Goal: Task Accomplishment & Management: Use online tool/utility

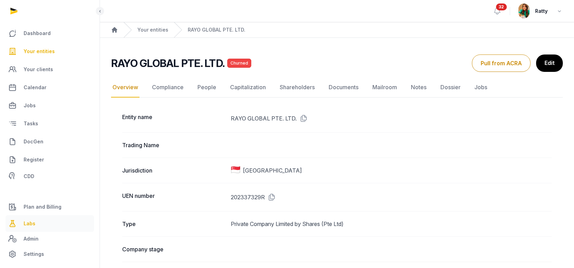
click at [33, 226] on span "Labs" at bounding box center [30, 223] width 12 height 8
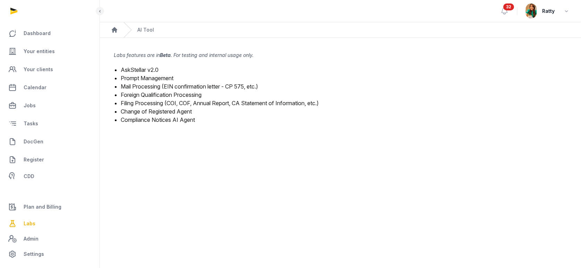
click at [134, 76] on link "Prompt Management" at bounding box center [147, 78] width 53 height 7
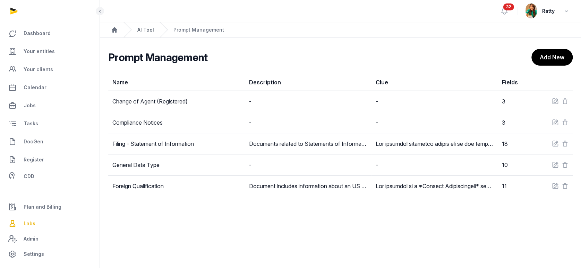
click at [146, 30] on link "AI Tool" at bounding box center [145, 29] width 17 height 7
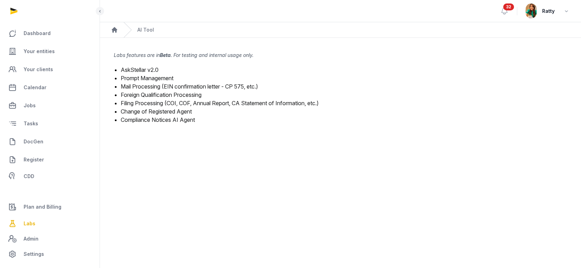
click at [142, 85] on link "Mail Processing (EIN confirmation letter - CP 575, etc.)" at bounding box center [189, 86] width 137 height 7
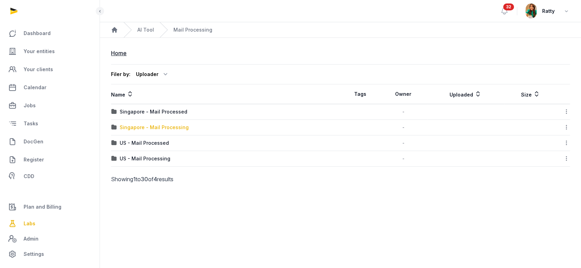
click at [136, 126] on div "Singapore - Mail Processing" at bounding box center [154, 127] width 69 height 7
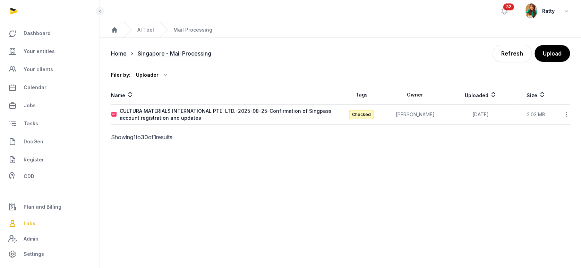
click at [564, 116] on icon at bounding box center [566, 114] width 6 height 7
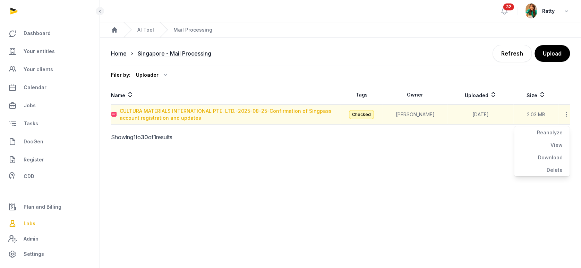
click at [221, 112] on div "CULTURA MATERIALS INTERNATIONAL PTE. LTD.-2025-08-25-Confirmation of Singpass a…" at bounding box center [230, 115] width 221 height 14
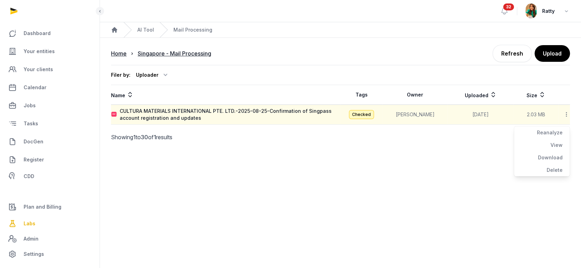
type input "**********"
type textarea "**********"
type input "**********"
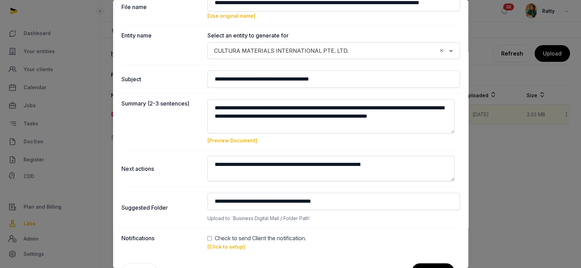
scroll to position [57, 0]
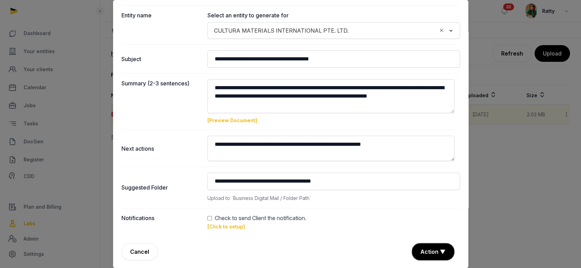
click at [215, 226] on link "[Click to setup]" at bounding box center [225, 226] width 37 height 6
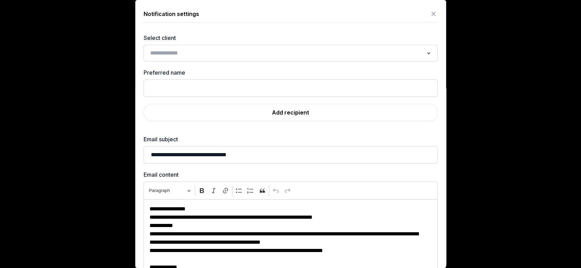
click at [189, 51] on input "Search for option" at bounding box center [286, 53] width 276 height 10
click at [220, 40] on label "Select client" at bounding box center [291, 38] width 294 height 8
click at [429, 12] on icon at bounding box center [433, 13] width 8 height 11
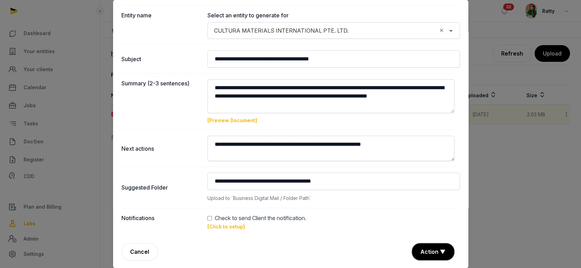
click at [234, 120] on link "[Preview Document]" at bounding box center [232, 120] width 50 height 6
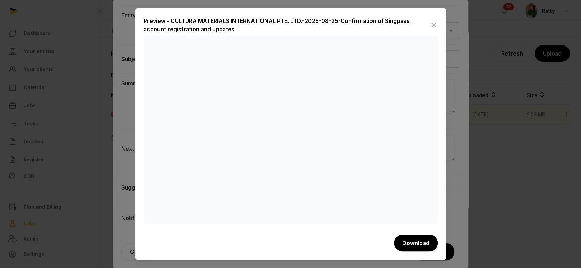
click at [430, 23] on icon at bounding box center [433, 24] width 8 height 11
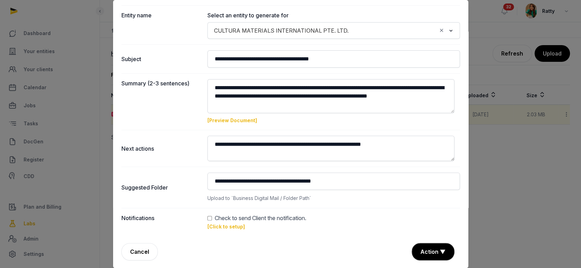
click at [229, 227] on link "[Click to setup]" at bounding box center [225, 226] width 37 height 6
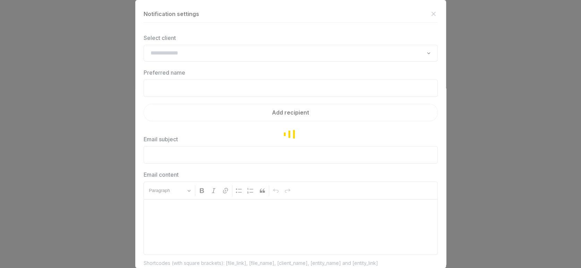
type input "**********"
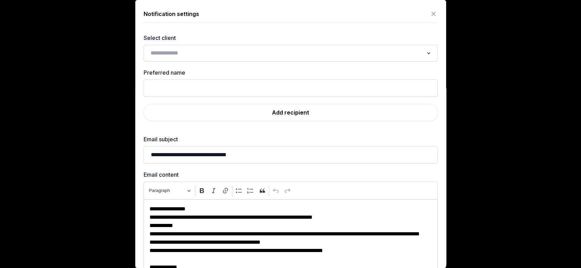
click at [183, 51] on div "Dashboard Your entities Your clients Calendar Jobs Tasks DocGen Register CDD Pl…" at bounding box center [290, 134] width 581 height 268
click at [183, 51] on input "Search for option" at bounding box center [286, 53] width 276 height 10
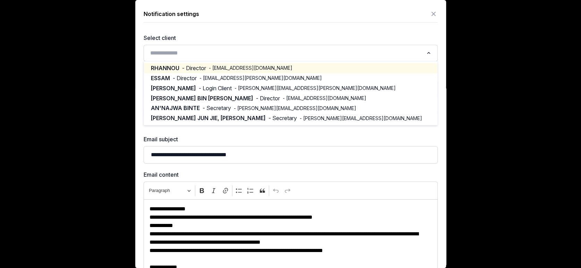
click at [210, 68] on span "- walid.rhannou@cultura.live" at bounding box center [251, 68] width 84 height 7
type input "*******"
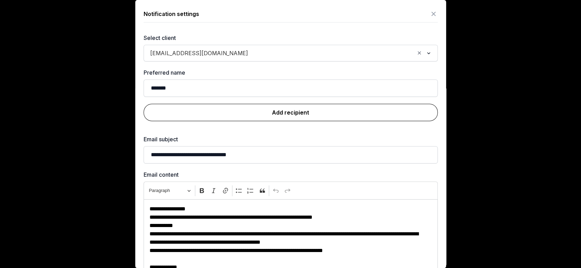
click at [298, 113] on link "Add recipient" at bounding box center [291, 112] width 294 height 17
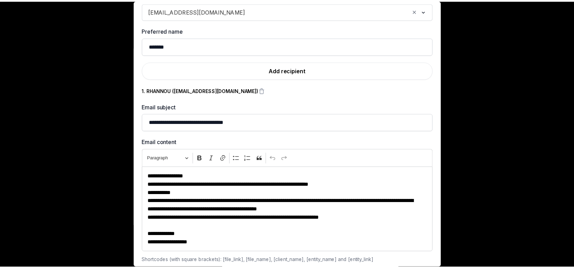
scroll to position [71, 0]
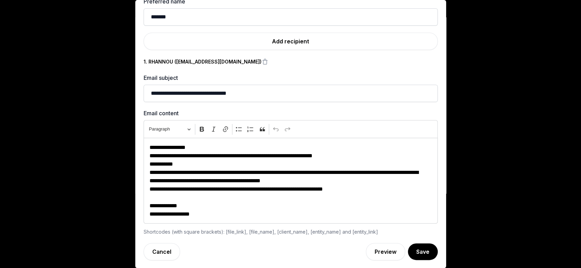
click at [408, 248] on button "Save" at bounding box center [423, 251] width 30 height 17
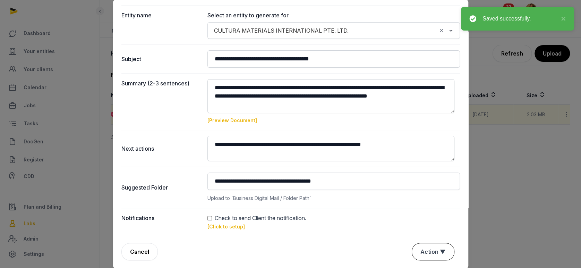
click at [422, 250] on button "Action ▼" at bounding box center [433, 251] width 42 height 17
click at [410, 210] on div "Approve" at bounding box center [431, 212] width 55 height 14
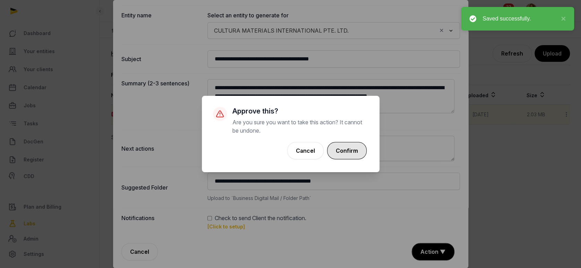
click at [347, 147] on button "Confirm" at bounding box center [347, 150] width 40 height 17
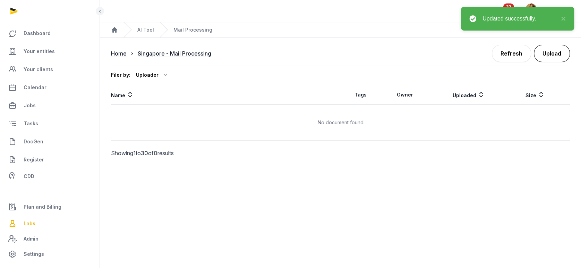
click at [547, 55] on button "Upload" at bounding box center [552, 53] width 36 height 17
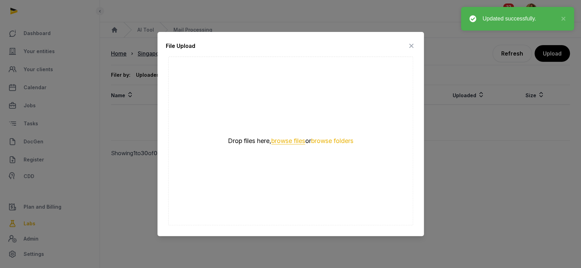
click at [288, 140] on button "browse files" at bounding box center [288, 141] width 34 height 7
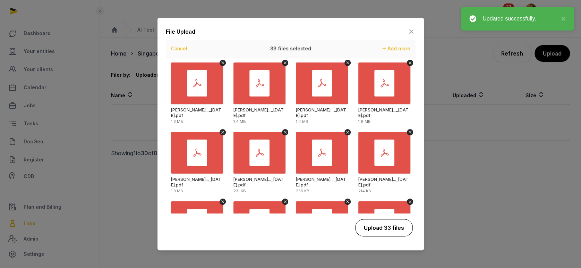
click at [381, 228] on button "Upload 33 files" at bounding box center [384, 227] width 58 height 17
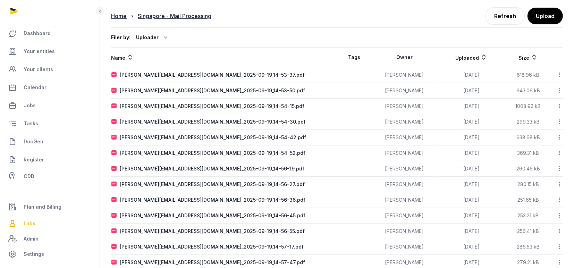
scroll to position [0, 0]
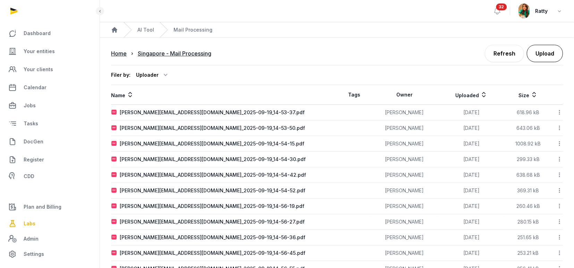
click at [544, 53] on button "Upload" at bounding box center [545, 53] width 36 height 17
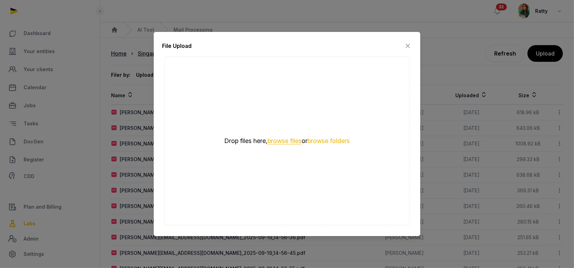
click at [283, 144] on button "browse files" at bounding box center [284, 141] width 34 height 7
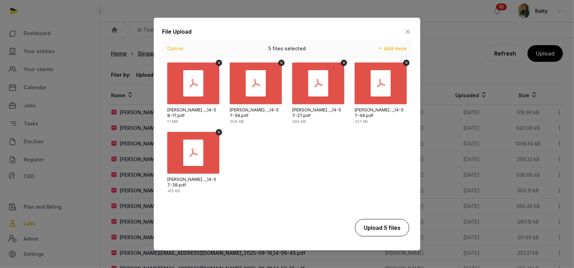
click at [382, 224] on button "Upload 5 files" at bounding box center [382, 227] width 54 height 17
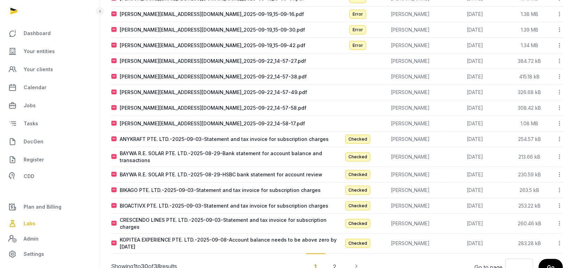
scroll to position [353, 0]
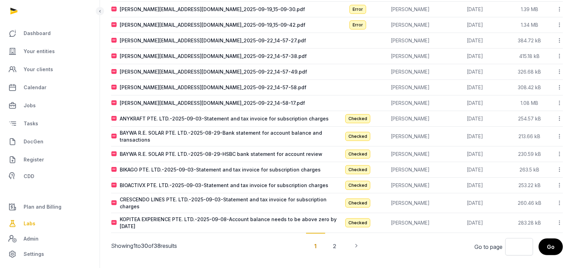
click at [191, 116] on div "ANYKRAFT PTE. LTD.-2025-09-03-Statement and tax invoice for subscription charges" at bounding box center [224, 118] width 209 height 7
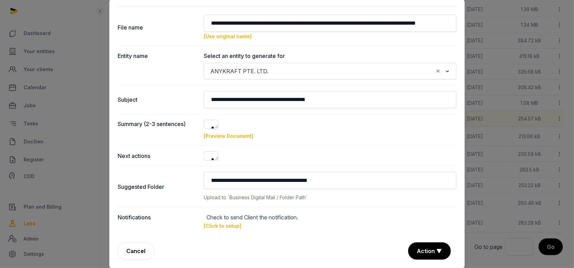
type input "**********"
type textarea "**********"
type input "**********"
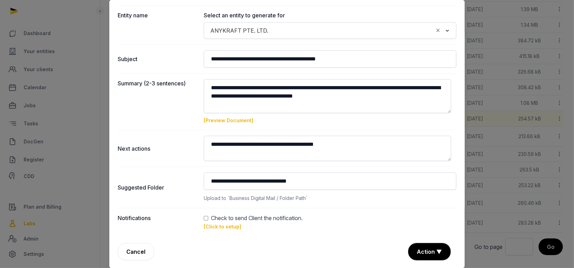
click at [218, 227] on link "[Click to setup]" at bounding box center [222, 226] width 37 height 6
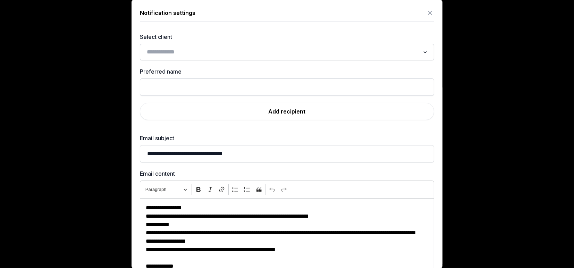
scroll to position [0, 0]
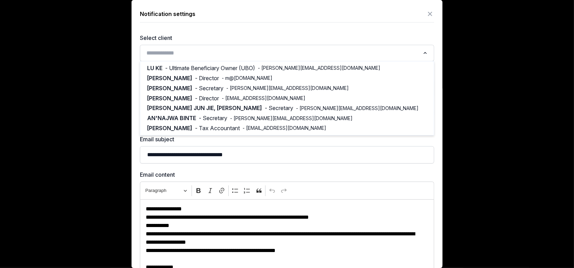
click at [195, 57] on input "Search for option" at bounding box center [282, 53] width 276 height 10
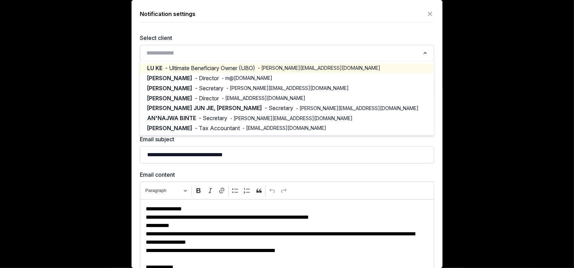
click at [203, 68] on span "- Ultimate Beneficiary Owner (UBO)" at bounding box center [210, 68] width 90 height 8
type input "*****"
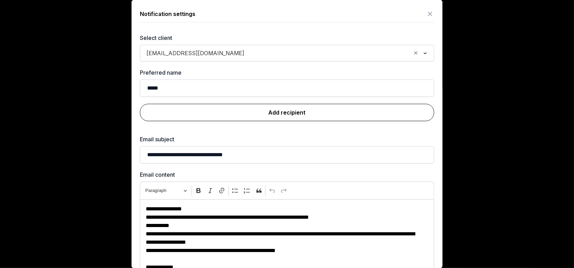
click at [255, 112] on link "Add recipient" at bounding box center [287, 112] width 294 height 17
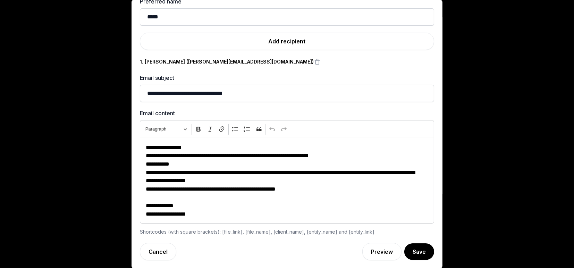
scroll to position [353, 0]
click at [408, 255] on button "Save" at bounding box center [418, 251] width 31 height 17
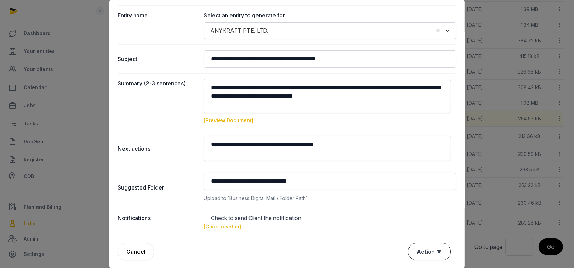
click at [413, 249] on button "Action ▼" at bounding box center [429, 251] width 42 height 17
click at [414, 210] on div "Approve" at bounding box center [428, 212] width 55 height 14
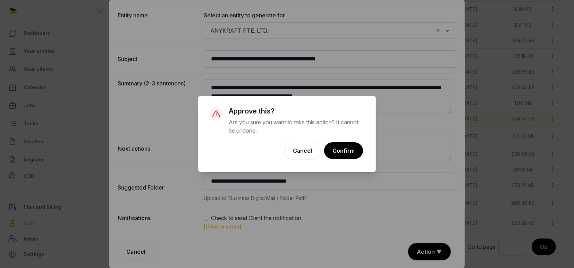
scroll to position [349, 0]
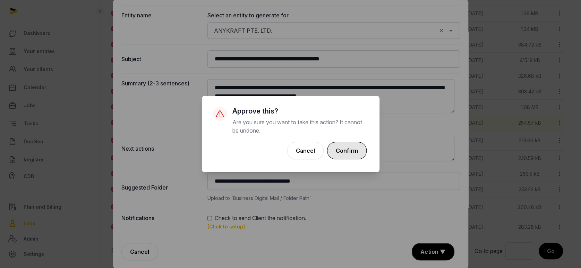
click at [347, 146] on button "Confirm" at bounding box center [347, 150] width 40 height 17
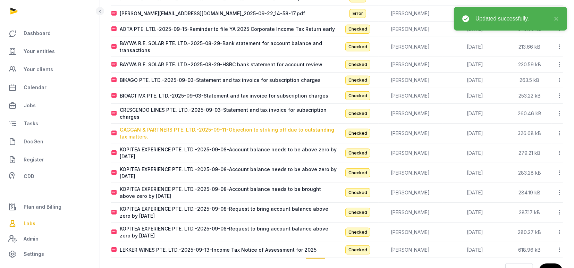
click at [184, 130] on div "GAGGAN & PARTNERS PTE. LTD.-2025-09-11-Objection to striking off due to outstan…" at bounding box center [228, 133] width 217 height 14
type input "**********"
type textarea "**********"
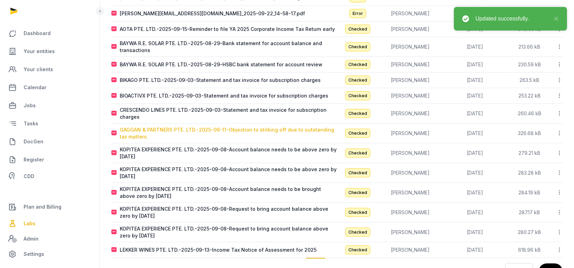
type input "**********"
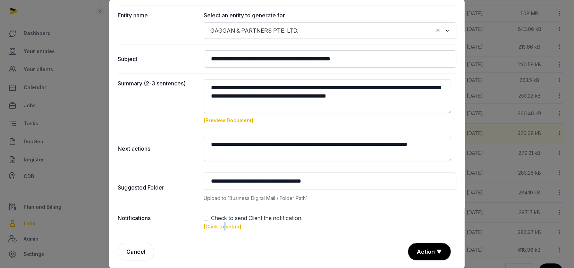
click at [222, 227] on link "[Click to setup]" at bounding box center [222, 226] width 37 height 6
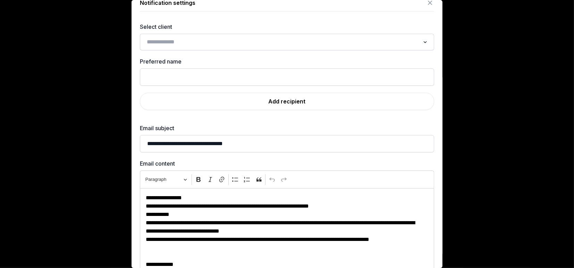
scroll to position [0, 0]
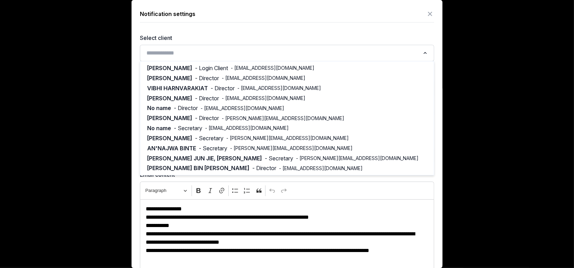
click at [178, 54] on input "Search for option" at bounding box center [282, 53] width 276 height 10
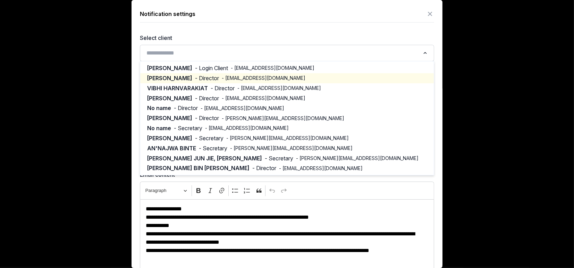
click at [195, 76] on span "- Director" at bounding box center [207, 78] width 24 height 8
type input "********"
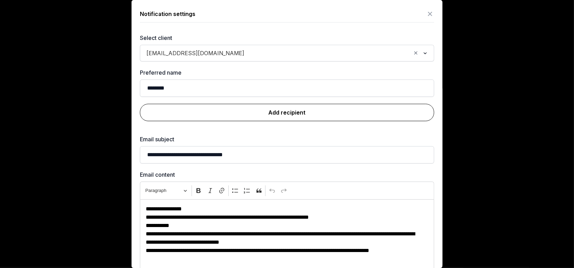
click at [276, 108] on link "Add recipient" at bounding box center [287, 112] width 294 height 17
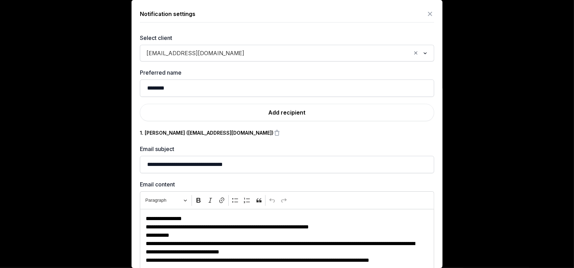
click at [189, 55] on span "drula9@yahoo.com" at bounding box center [195, 53] width 101 height 10
click at [264, 34] on label "Select client" at bounding box center [287, 38] width 294 height 8
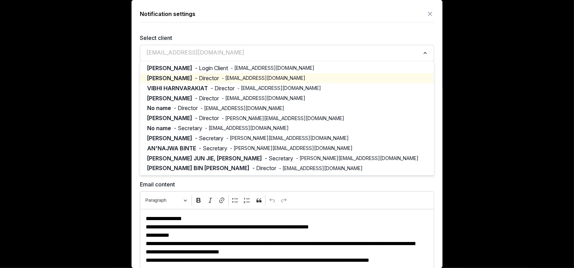
click at [226, 54] on input "Search for option" at bounding box center [282, 53] width 276 height 10
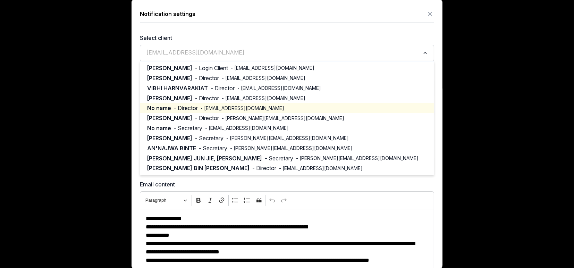
click at [203, 110] on span "- meetgags@me.com" at bounding box center [242, 108] width 84 height 7
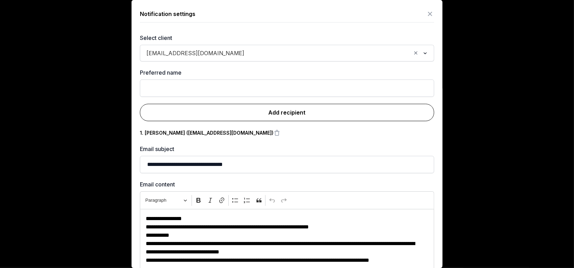
click at [269, 112] on link "Add recipient" at bounding box center [287, 112] width 294 height 17
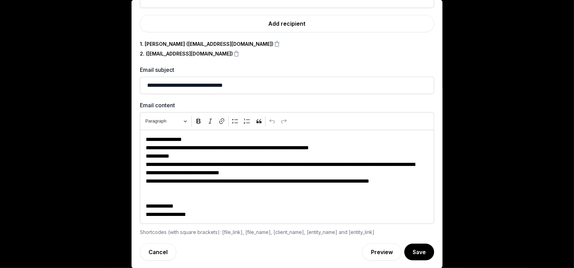
scroll to position [349, 0]
click at [410, 252] on button "Save" at bounding box center [419, 252] width 30 height 17
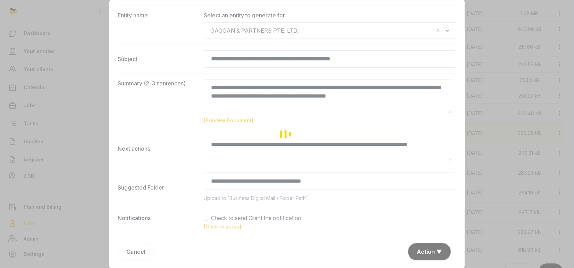
click at [415, 249] on div "Loading" at bounding box center [287, 134] width 574 height 268
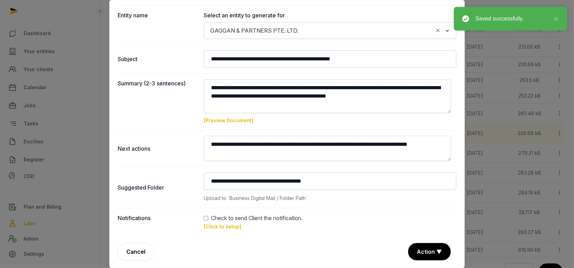
click at [415, 249] on button "Action ▼" at bounding box center [429, 251] width 42 height 17
click at [405, 212] on div "Approve" at bounding box center [428, 212] width 55 height 14
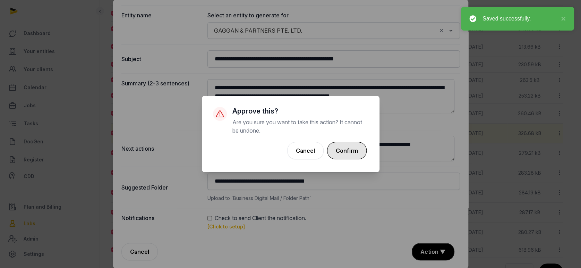
click at [351, 147] on button "Confirm" at bounding box center [347, 150] width 40 height 17
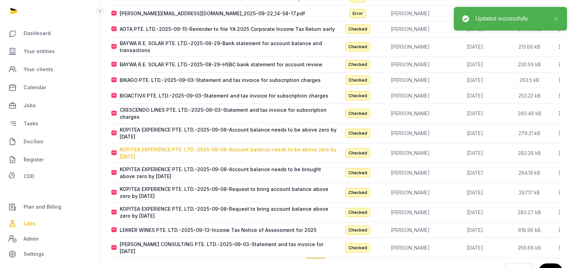
click at [169, 148] on div "KOPITEA EXPERIENCE PTE. LTD.-2025-09-08-Account balance needs to be above zero …" at bounding box center [228, 153] width 217 height 14
type input "**********"
type textarea "**********"
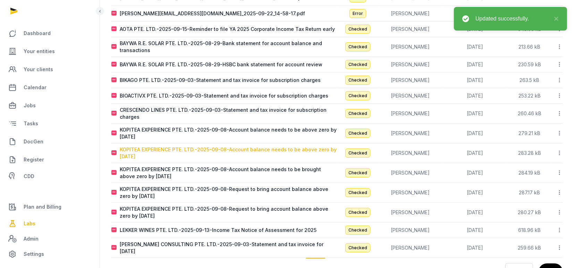
type input "**********"
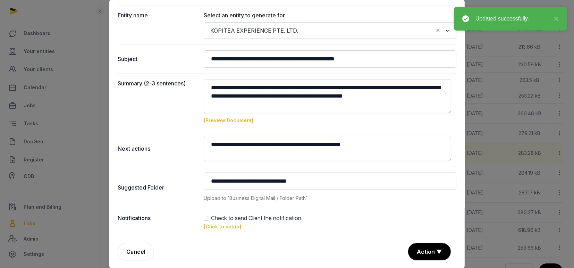
click at [215, 224] on link "[Click to setup]" at bounding box center [222, 226] width 37 height 6
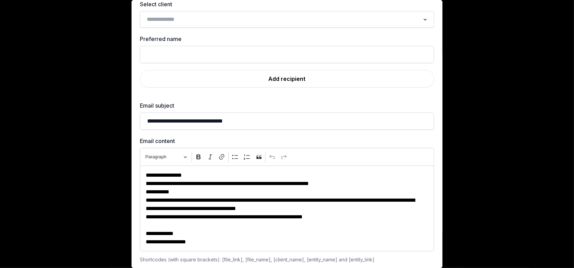
scroll to position [0, 0]
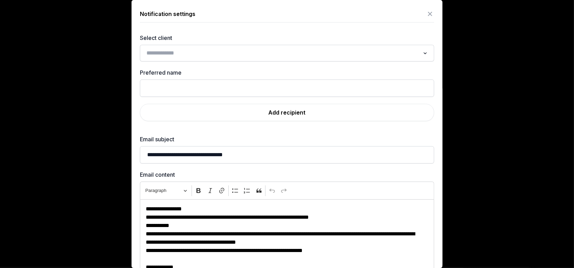
click at [195, 50] on input "Search for option" at bounding box center [282, 53] width 276 height 10
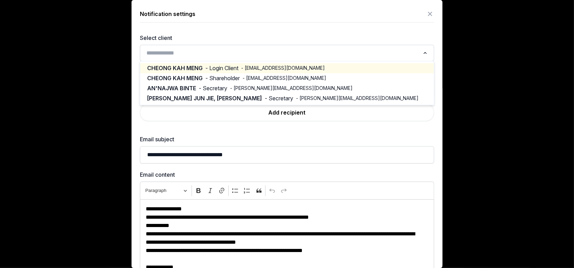
click at [200, 68] on div "CHEONG KAH MENG - Login Client - mickey@bioactivx.com" at bounding box center [287, 68] width 280 height 8
type input "**********"
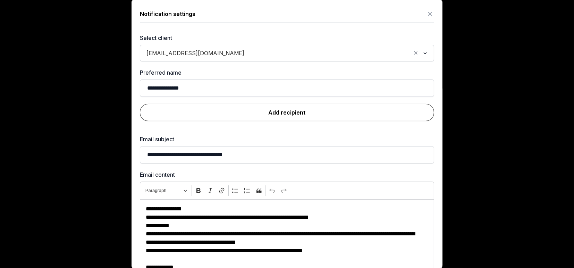
click at [261, 111] on link "Add recipient" at bounding box center [287, 112] width 294 height 17
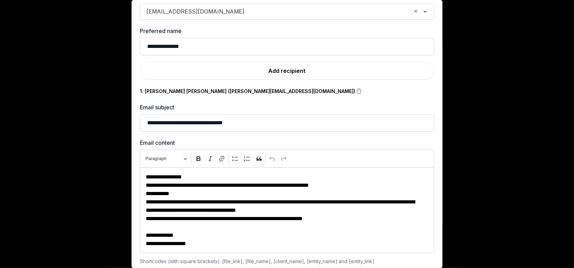
scroll to position [71, 0]
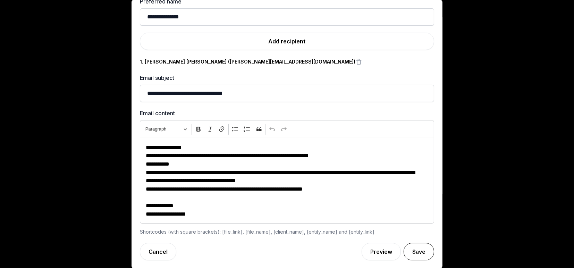
click at [406, 244] on button "Save" at bounding box center [418, 251] width 31 height 17
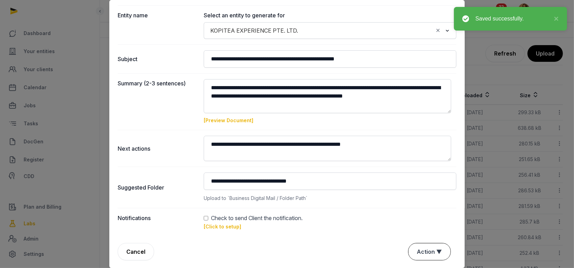
click at [422, 250] on button "Action ▼" at bounding box center [429, 251] width 42 height 17
drag, startPoint x: 410, startPoint y: 204, endPoint x: 409, endPoint y: 207, distance: 3.6
click at [410, 204] on div "**********" at bounding box center [287, 186] width 339 height 41
click at [407, 212] on div "Notifications Check to send Client the notification. [Click to setup]" at bounding box center [287, 222] width 339 height 28
drag, startPoint x: 432, startPoint y: 252, endPoint x: 425, endPoint y: 238, distance: 15.5
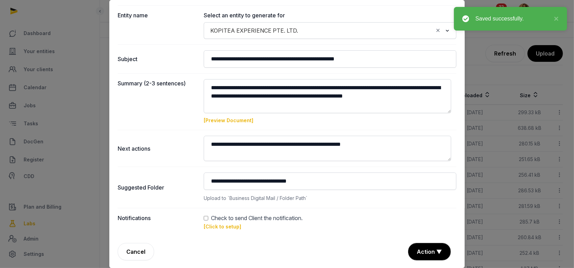
click at [432, 252] on button "Action ▼" at bounding box center [429, 251] width 42 height 17
click at [409, 212] on div "Approve" at bounding box center [428, 212] width 55 height 14
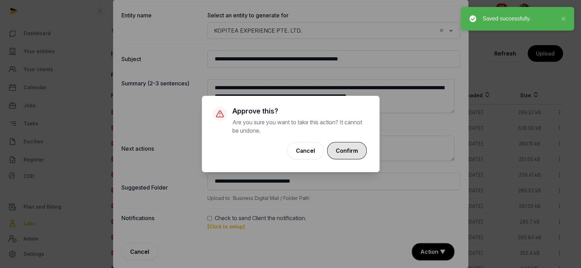
click at [350, 149] on button "Confirm" at bounding box center [347, 150] width 40 height 17
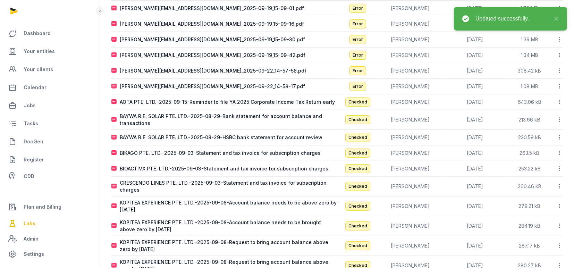
scroll to position [324, 0]
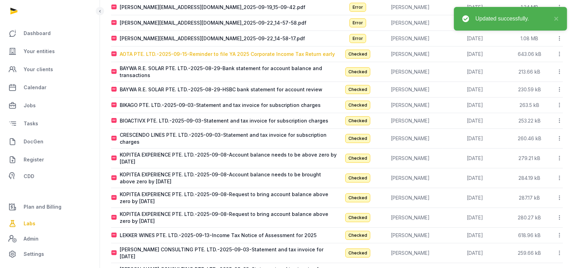
click at [175, 56] on div "AOTA PTE. LTD.-2025-09-15-Reminder to file YA 2025 Corporate Income Tax Return …" at bounding box center [227, 54] width 215 height 7
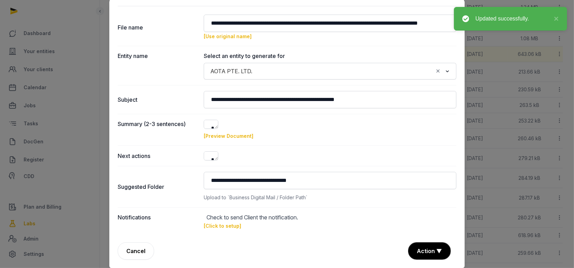
type input "**********"
type textarea "**********"
type input "**********"
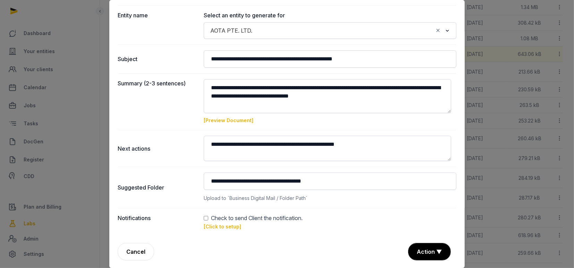
click at [218, 225] on link "[Click to setup]" at bounding box center [222, 226] width 37 height 6
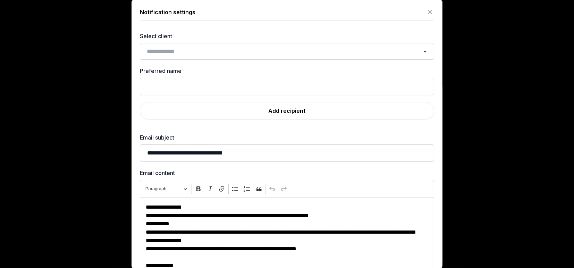
scroll to position [0, 0]
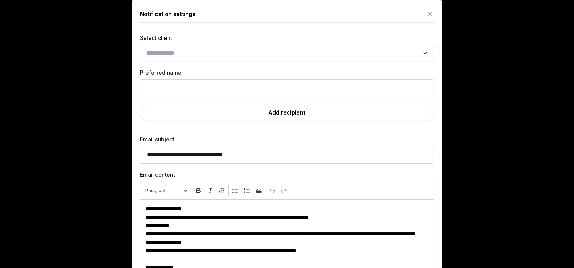
click at [183, 53] on input "Search for option" at bounding box center [282, 53] width 276 height 10
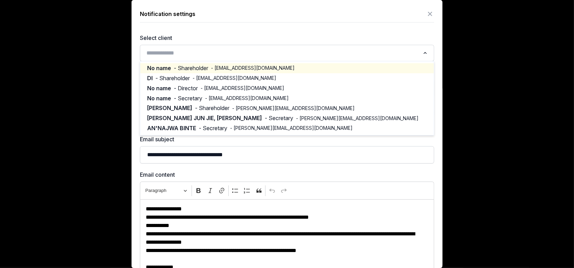
click at [183, 68] on span "- Shareholder" at bounding box center [191, 68] width 34 height 8
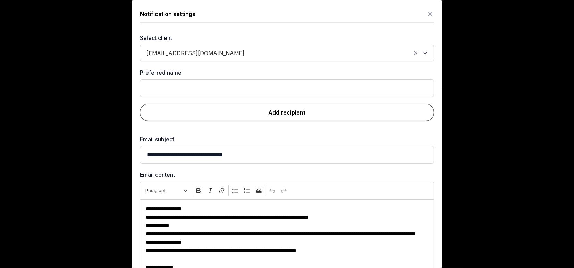
click at [258, 117] on link "Add recipient" at bounding box center [287, 112] width 294 height 17
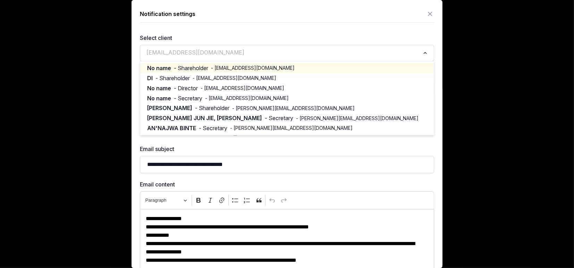
click at [175, 54] on span "vy@aota.asia" at bounding box center [195, 52] width 101 height 8
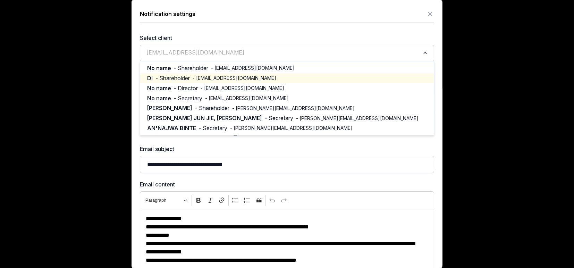
click at [173, 78] on span "- Shareholder" at bounding box center [172, 78] width 34 height 8
type input "**"
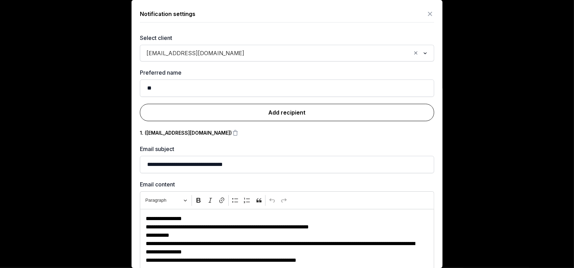
click at [271, 110] on link "Add recipient" at bounding box center [287, 112] width 294 height 17
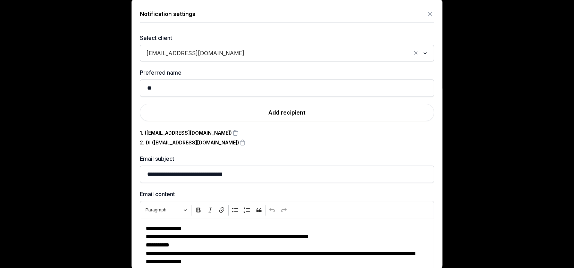
scroll to position [80, 0]
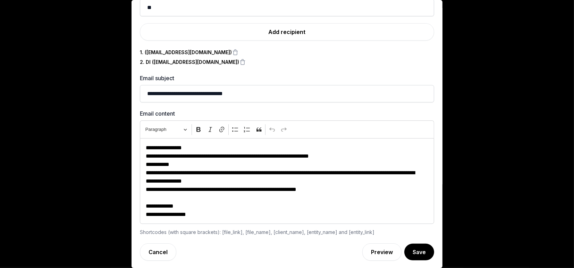
click at [335, 190] on p "**********" at bounding box center [283, 189] width 275 height 8
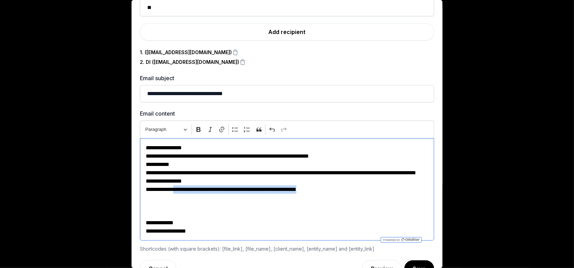
drag, startPoint x: 330, startPoint y: 188, endPoint x: 176, endPoint y: 187, distance: 153.7
click at [176, 187] on p "**********" at bounding box center [283, 197] width 275 height 25
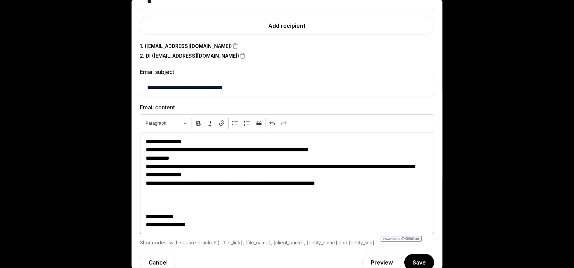
scroll to position [97, 0]
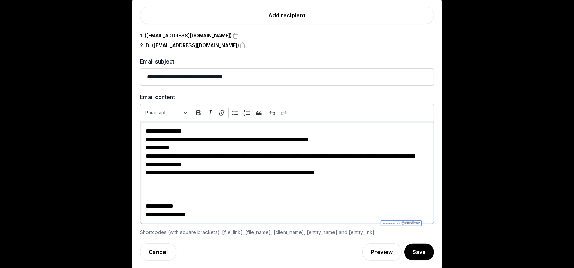
drag, startPoint x: 404, startPoint y: 251, endPoint x: 395, endPoint y: 232, distance: 21.3
click at [404, 251] on button "Save" at bounding box center [419, 252] width 30 height 17
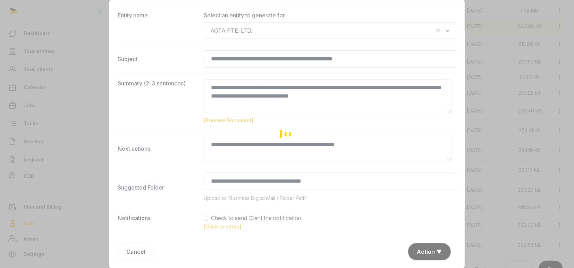
scroll to position [374, 0]
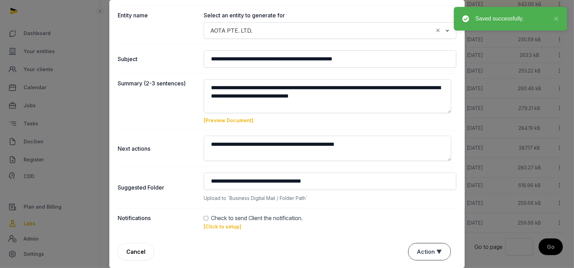
click at [414, 251] on button "Action ▼" at bounding box center [429, 251] width 42 height 17
click at [416, 206] on div "Approve" at bounding box center [428, 212] width 55 height 14
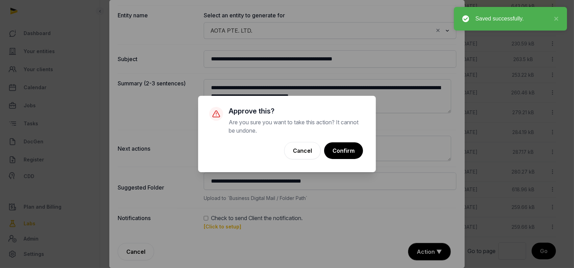
scroll to position [365, 0]
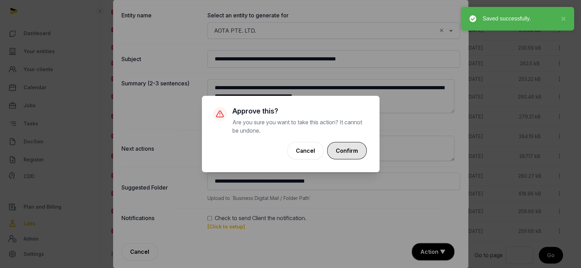
click at [354, 148] on button "Confirm" at bounding box center [347, 150] width 40 height 17
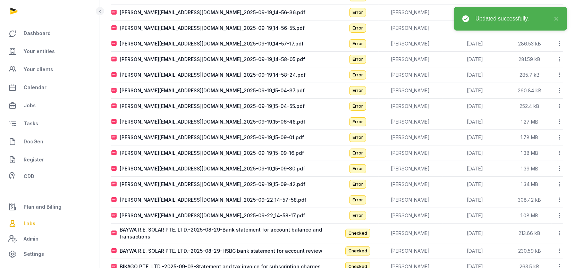
scroll to position [285, 0]
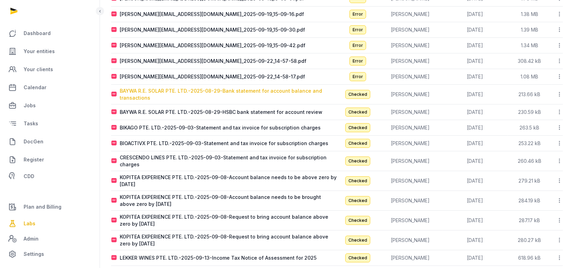
click at [198, 91] on div "BAYWA R.E. SOLAR PTE. LTD.-2025-08-29-Bank statement for account balance and tr…" at bounding box center [228, 94] width 217 height 14
type input "**********"
type textarea "**********"
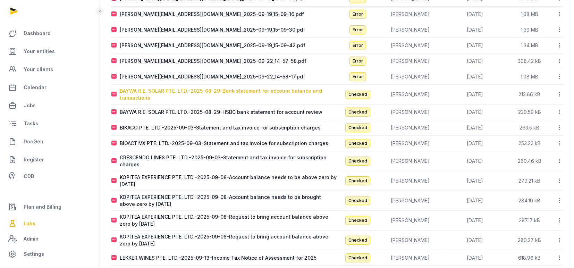
type input "**********"
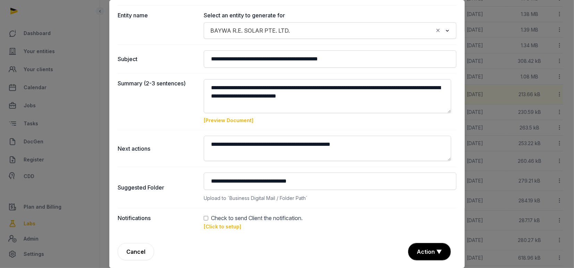
click at [204, 220] on div "Check to send Client the notification." at bounding box center [330, 218] width 253 height 8
click at [217, 226] on link "[Click to setup]" at bounding box center [222, 226] width 37 height 6
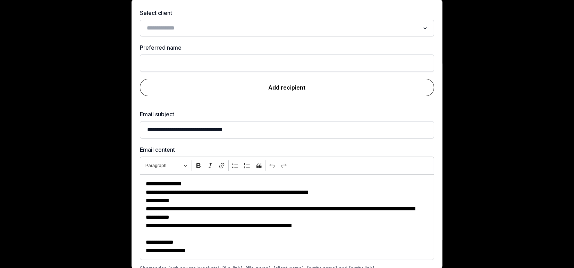
scroll to position [0, 0]
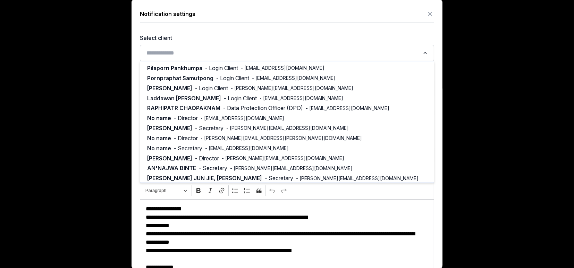
click at [205, 49] on input "Search for option" at bounding box center [282, 53] width 276 height 10
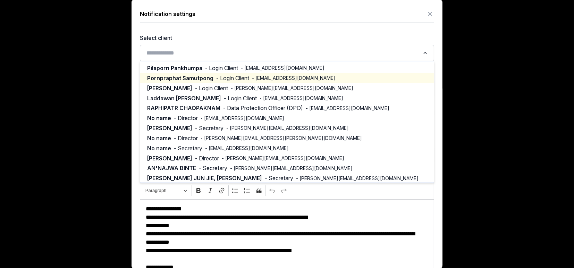
click at [192, 76] on span "Pornpraphat Samutpong" at bounding box center [180, 78] width 66 height 8
type input "**********"
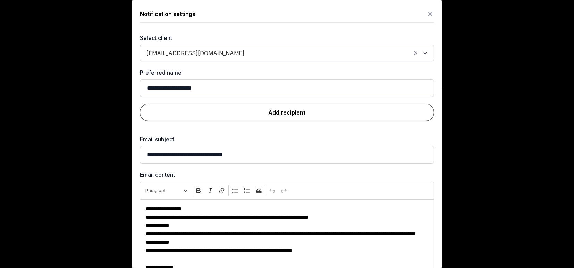
click at [271, 112] on link "Add recipient" at bounding box center [287, 112] width 294 height 17
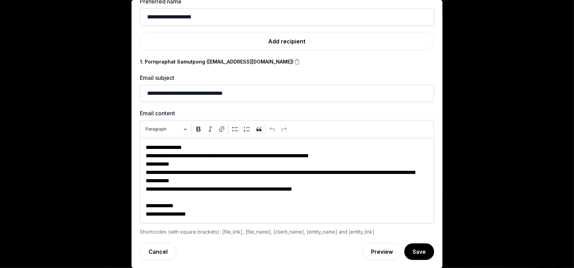
scroll to position [378, 0]
click at [403, 249] on button "Save" at bounding box center [418, 251] width 31 height 17
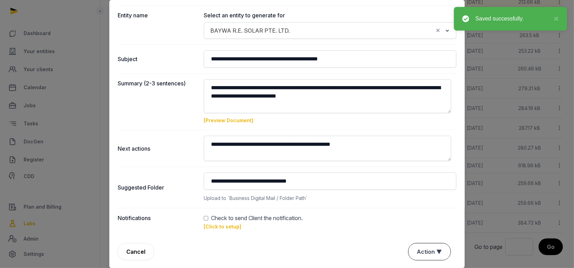
click at [415, 251] on button "Action ▼" at bounding box center [429, 251] width 42 height 17
click at [407, 212] on div "Approve" at bounding box center [428, 212] width 55 height 14
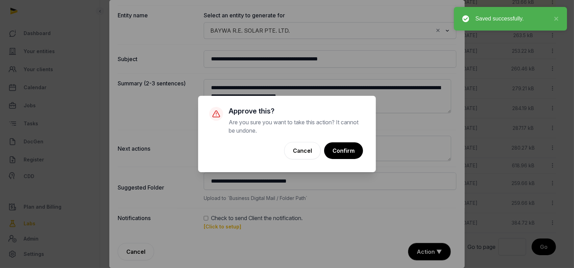
scroll to position [369, 0]
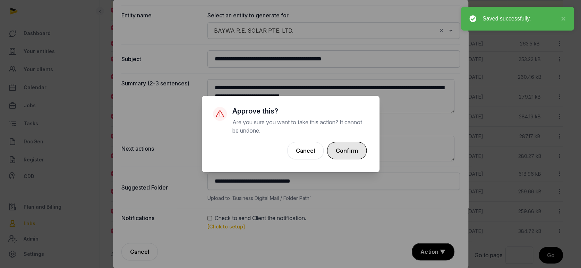
click at [362, 155] on button "Confirm" at bounding box center [347, 150] width 40 height 17
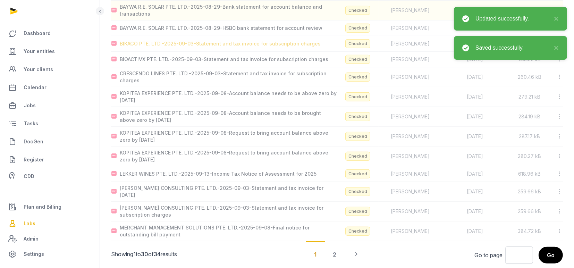
scroll to position [371, 0]
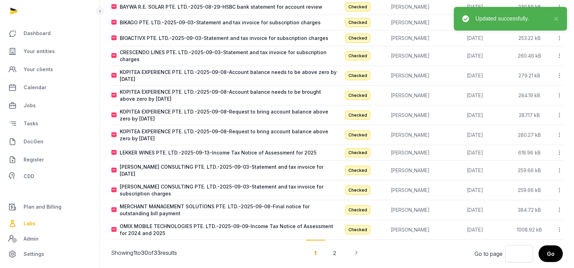
click at [168, 53] on div "CRESCENDO LINES PTE. LTD.-2025-09-03-Statement and tax invoice for subscription…" at bounding box center [228, 56] width 217 height 14
type input "**********"
type textarea "**********"
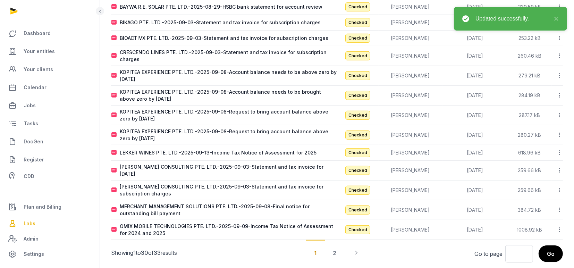
type input "**********"
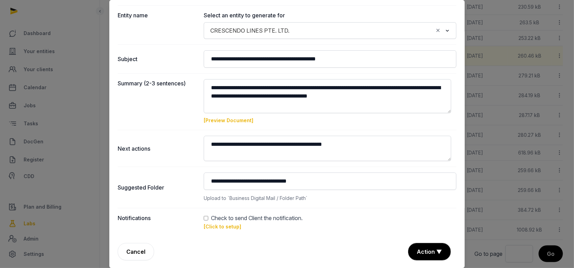
click at [221, 229] on dd "Check to send Client the notification. [Click to setup]" at bounding box center [330, 222] width 253 height 17
click at [213, 227] on link "[Click to setup]" at bounding box center [222, 226] width 37 height 6
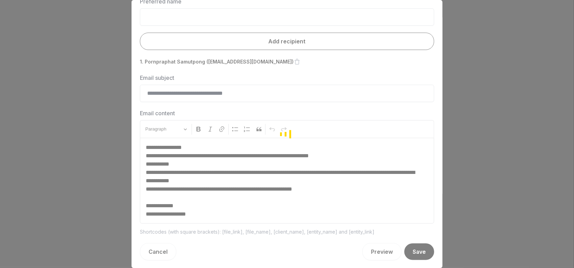
scroll to position [61, 0]
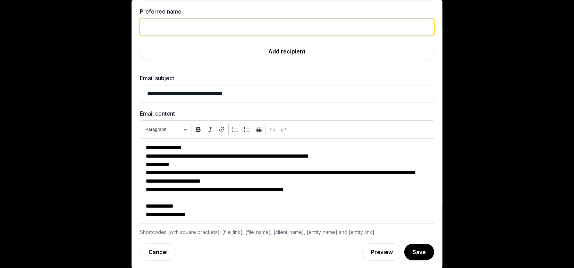
click at [203, 24] on input "text" at bounding box center [287, 26] width 294 height 17
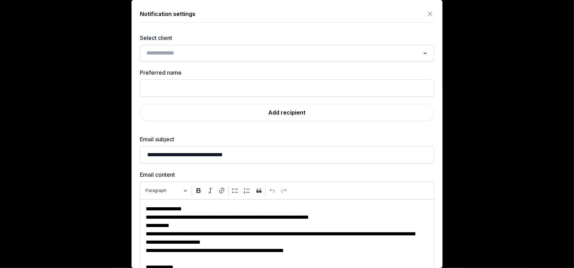
click at [149, 48] on div "Search for option" at bounding box center [281, 52] width 277 height 11
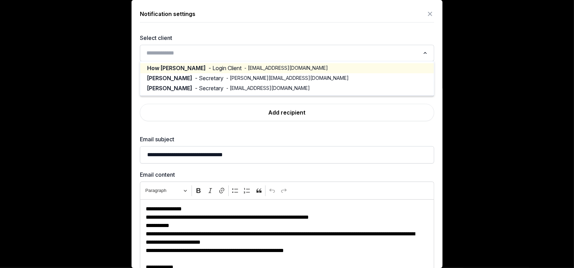
click at [244, 69] on span "- mkt@crescendollines.com.my" at bounding box center [286, 68] width 84 height 7
type input "**********"
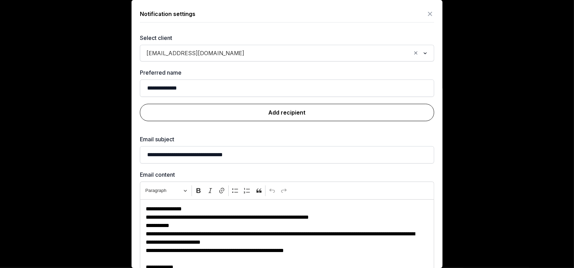
click at [280, 112] on link "Add recipient" at bounding box center [287, 112] width 294 height 17
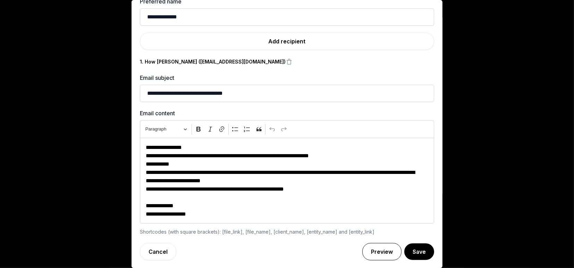
scroll to position [378, 0]
click at [408, 255] on button "Save" at bounding box center [419, 251] width 30 height 17
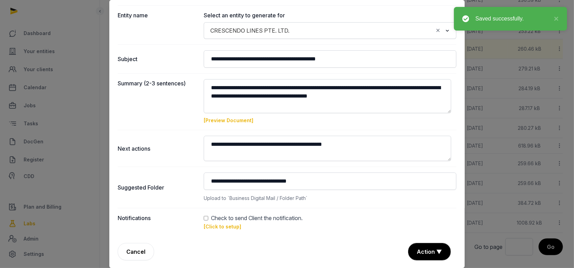
click at [419, 250] on button "Action ▼" at bounding box center [429, 251] width 42 height 17
click at [412, 213] on div "Approve" at bounding box center [428, 212] width 55 height 14
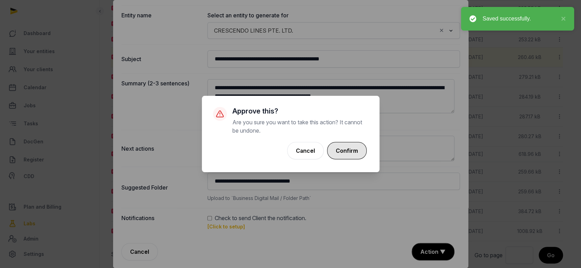
click at [349, 151] on button "Confirm" at bounding box center [347, 150] width 40 height 17
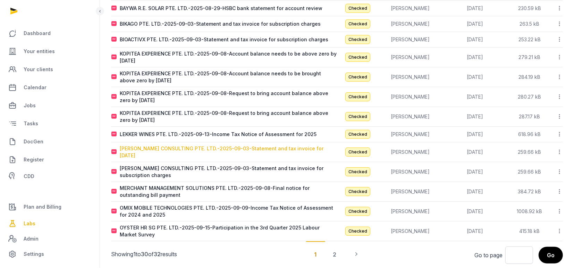
scroll to position [378, 0]
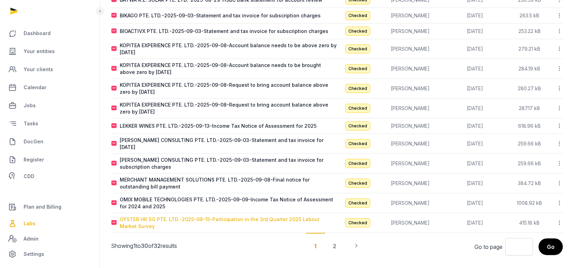
click at [184, 218] on div "OYSTER HR SG PTE. LTD.-2025-09-15-Participation in the 3rd Quarter 2025 Labour …" at bounding box center [228, 223] width 217 height 14
type input "**********"
type textarea "**********"
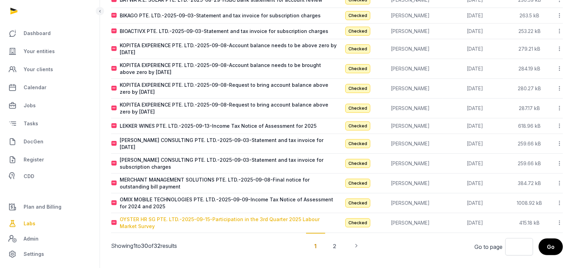
type input "**********"
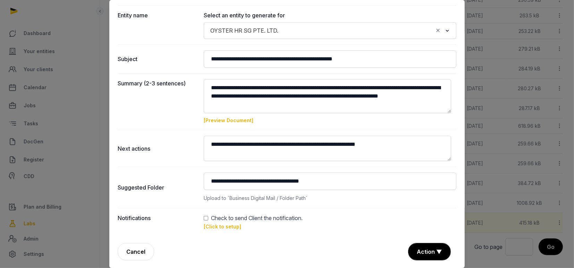
click at [219, 228] on link "[Click to setup]" at bounding box center [222, 226] width 37 height 6
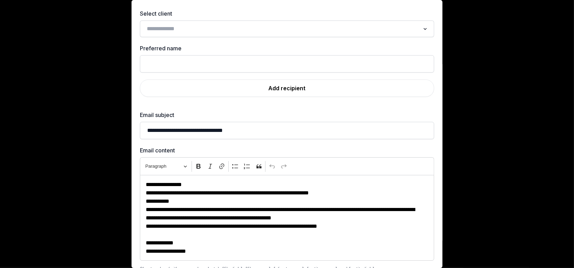
scroll to position [0, 0]
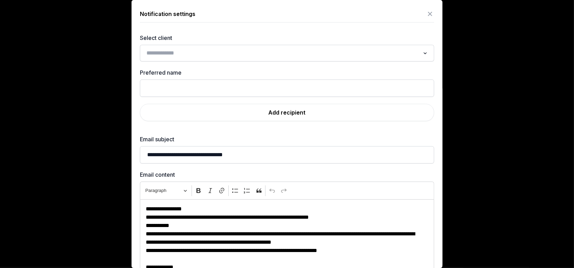
click at [184, 52] on input "Search for option" at bounding box center [282, 53] width 276 height 10
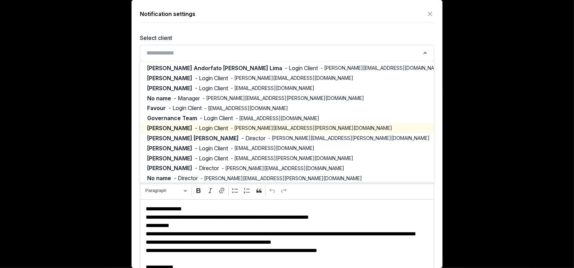
click at [181, 127] on span "Inderjeet Monga" at bounding box center [169, 128] width 45 height 8
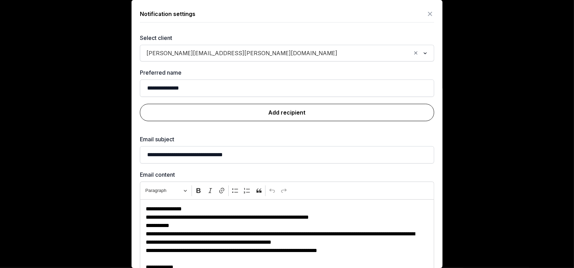
click at [274, 112] on link "Add recipient" at bounding box center [287, 112] width 294 height 17
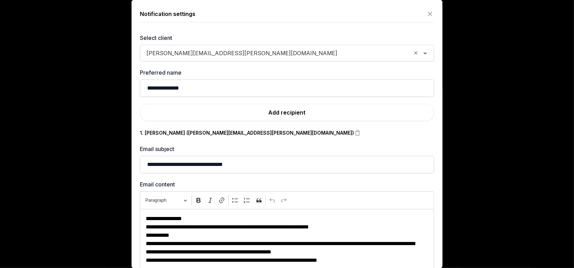
click at [196, 52] on span "inderjeet.monga@oysterhr.com" at bounding box center [242, 53] width 194 height 10
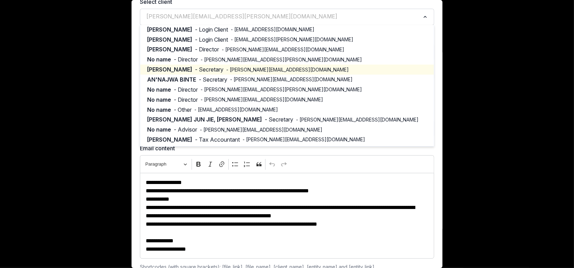
scroll to position [71, 0]
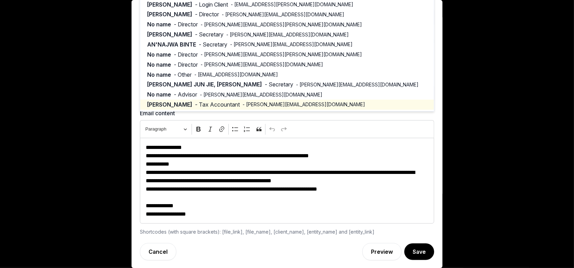
click at [200, 101] on span "- Tax Accountant" at bounding box center [217, 105] width 45 height 8
type input "****"
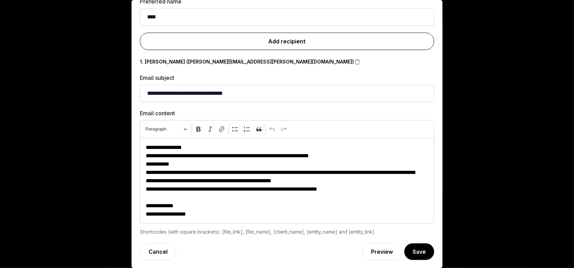
click at [265, 45] on link "Add recipient" at bounding box center [287, 41] width 294 height 17
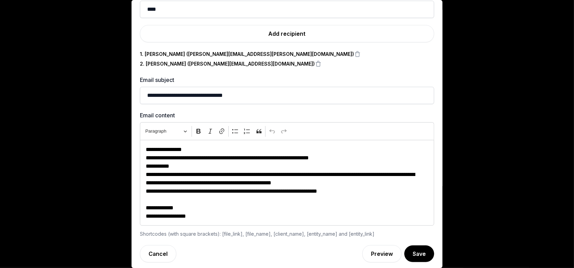
scroll to position [80, 0]
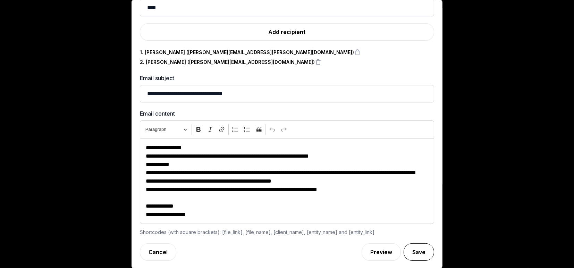
click at [404, 252] on button "Save" at bounding box center [418, 251] width 31 height 17
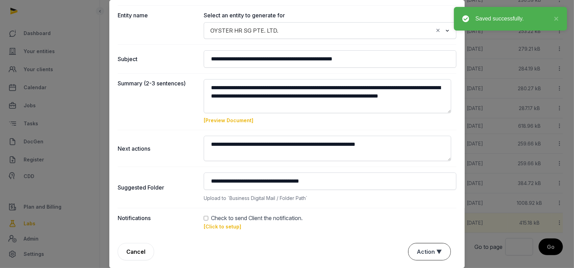
click at [422, 246] on button "Action ▼" at bounding box center [429, 251] width 42 height 17
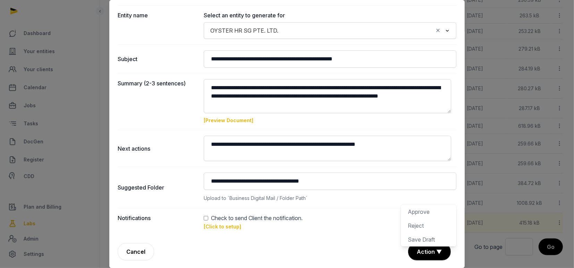
click at [215, 228] on link "[Click to setup]" at bounding box center [222, 226] width 37 height 6
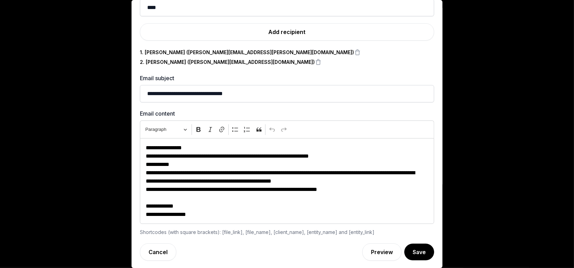
scroll to position [239, 0]
click at [315, 60] on icon at bounding box center [318, 62] width 7 height 10
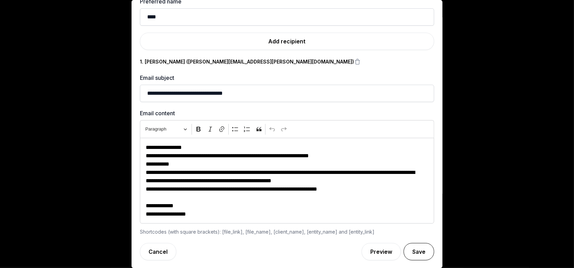
click at [410, 251] on button "Save" at bounding box center [418, 251] width 31 height 17
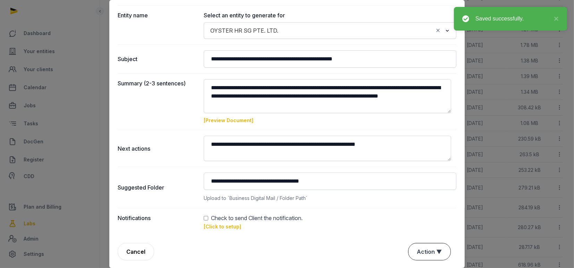
click at [424, 248] on button "Action ▼" at bounding box center [429, 251] width 42 height 17
click at [411, 212] on div "Approve" at bounding box center [428, 212] width 55 height 14
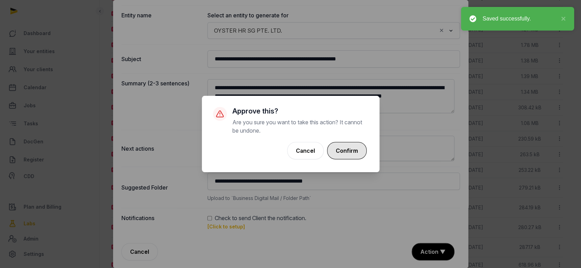
click at [350, 151] on button "Confirm" at bounding box center [347, 150] width 40 height 17
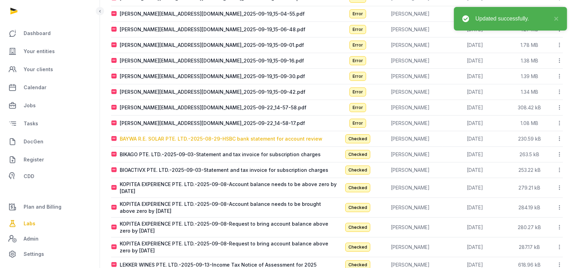
click at [172, 137] on div "BAYWA R.E. SOLAR PTE. LTD.-2025-08-29-HSBC bank statement for account review" at bounding box center [221, 138] width 203 height 7
type input "**********"
type textarea "**********"
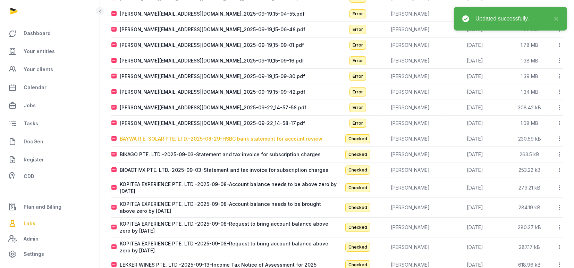
type input "**********"
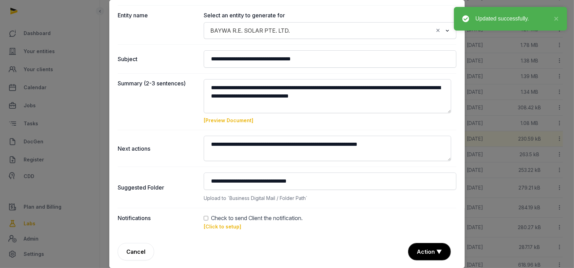
click at [221, 226] on link "[Click to setup]" at bounding box center [222, 226] width 37 height 6
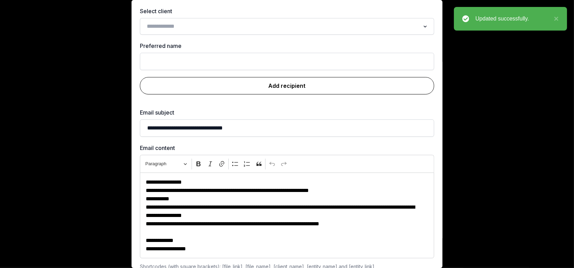
scroll to position [0, 0]
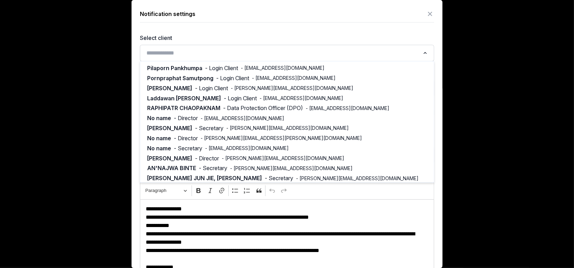
click at [183, 52] on input "Search for option" at bounding box center [282, 53] width 276 height 10
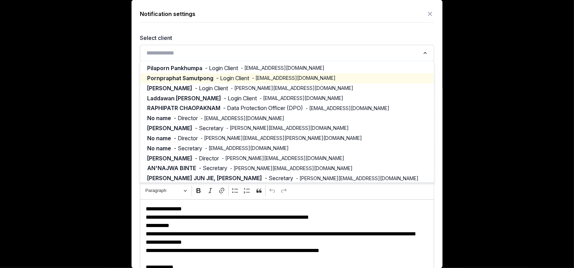
click at [206, 78] on span "Pornpraphat Samutpong" at bounding box center [180, 78] width 66 height 8
type input "**********"
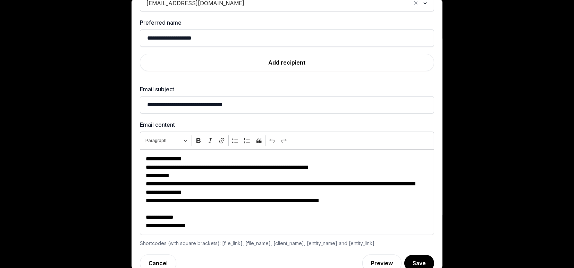
scroll to position [61, 0]
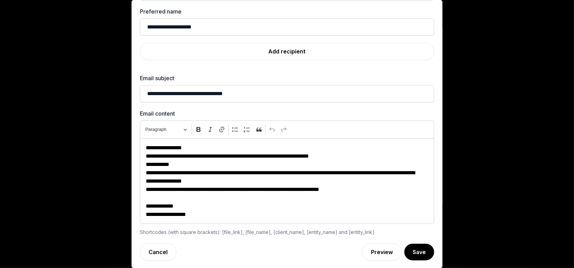
click at [411, 249] on button "Save" at bounding box center [419, 252] width 30 height 17
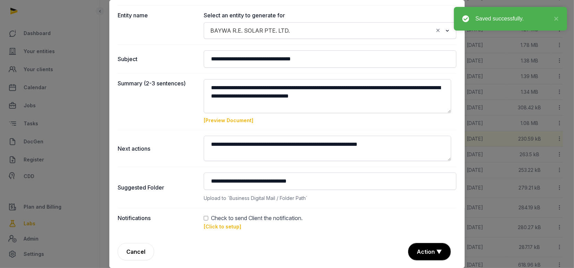
click at [229, 227] on link "[Click to setup]" at bounding box center [222, 226] width 37 height 6
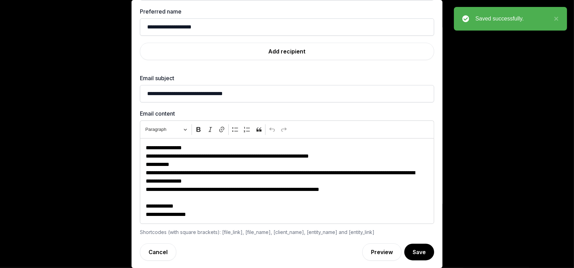
scroll to position [0, 0]
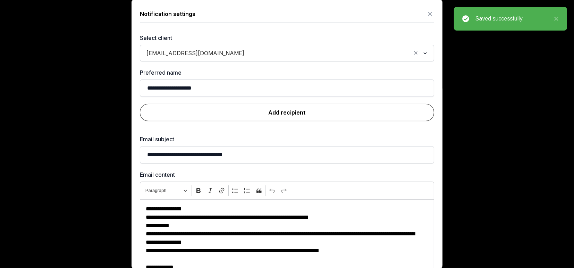
click at [265, 112] on link "Add recipient" at bounding box center [287, 112] width 294 height 17
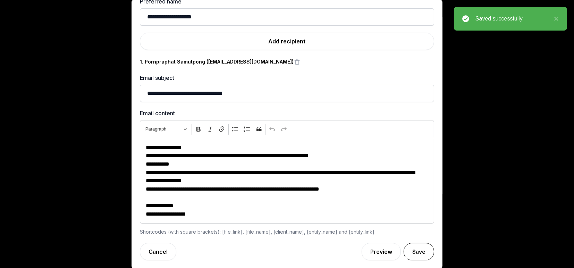
scroll to position [374, 0]
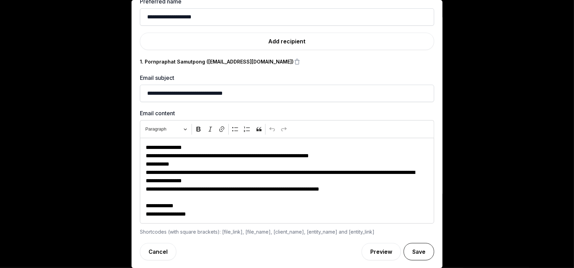
click at [407, 243] on button "Save" at bounding box center [418, 251] width 31 height 17
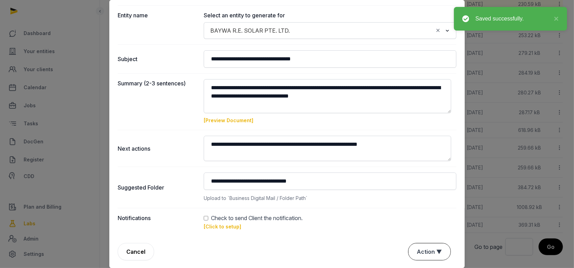
click at [412, 250] on button "Action ▼" at bounding box center [429, 251] width 42 height 17
click at [410, 210] on div "Approve" at bounding box center [428, 212] width 55 height 14
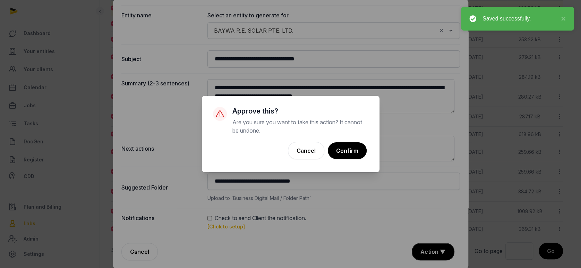
click at [346, 145] on button "Confirm" at bounding box center [347, 150] width 39 height 17
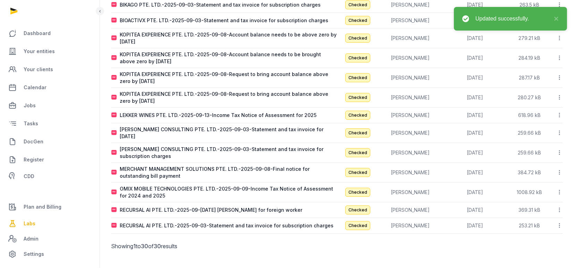
scroll to position [234, 0]
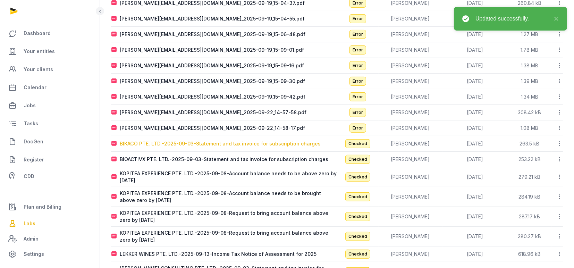
click at [192, 142] on div "BIKAGO PTE. LTD.-2025-09-03-Statement and tax invoice for subscription charges" at bounding box center [220, 143] width 201 height 7
type input "**********"
type textarea "**********"
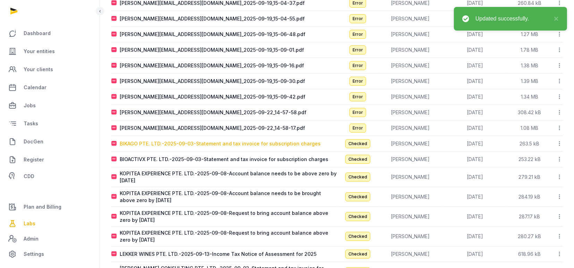
type input "**********"
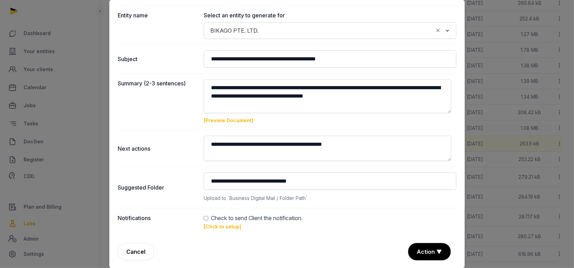
click at [215, 225] on link "[Click to setup]" at bounding box center [222, 226] width 37 height 6
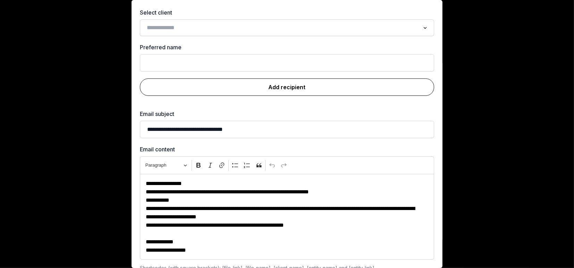
scroll to position [0, 0]
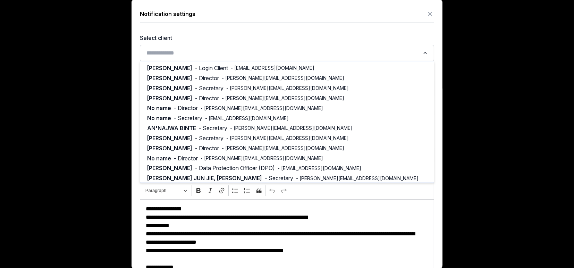
click at [209, 57] on input "Search for option" at bounding box center [282, 53] width 276 height 10
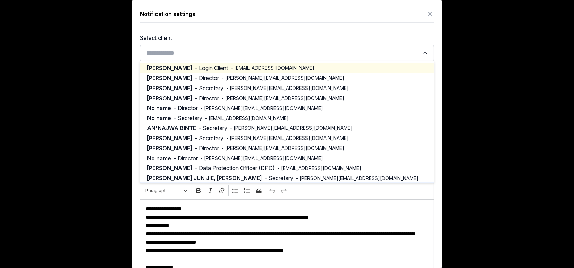
click at [198, 66] on span "- Login Client" at bounding box center [211, 68] width 33 height 8
type input "**********"
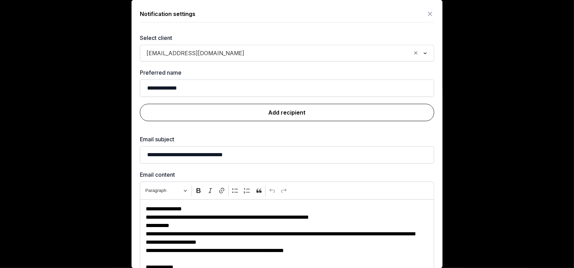
click at [296, 113] on link "Add recipient" at bounding box center [287, 112] width 294 height 17
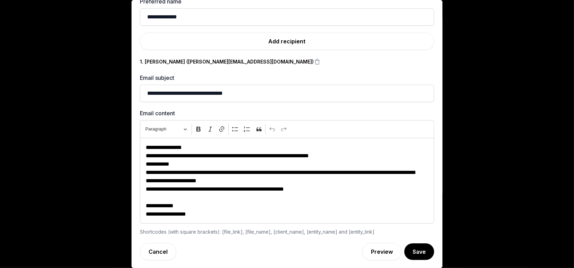
scroll to position [373, 0]
click at [409, 246] on button "Save" at bounding box center [418, 251] width 31 height 17
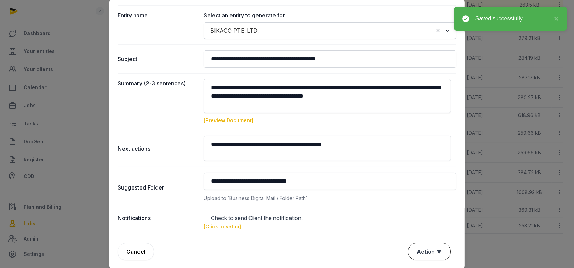
click at [416, 251] on button "Action ▼" at bounding box center [429, 251] width 42 height 17
click at [414, 250] on button "Action ▼" at bounding box center [429, 251] width 42 height 17
click at [419, 205] on div "Approve" at bounding box center [428, 212] width 55 height 14
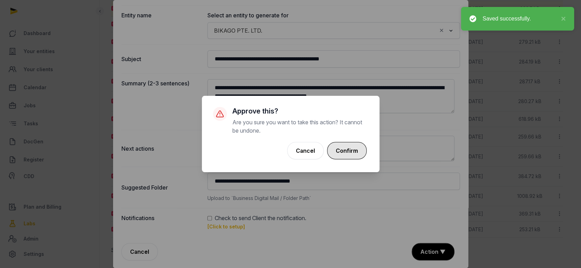
click at [364, 151] on button "Confirm" at bounding box center [347, 150] width 40 height 17
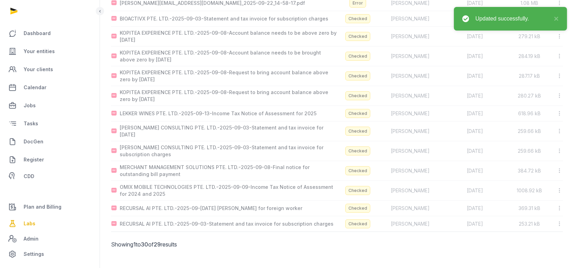
scroll to position [358, 0]
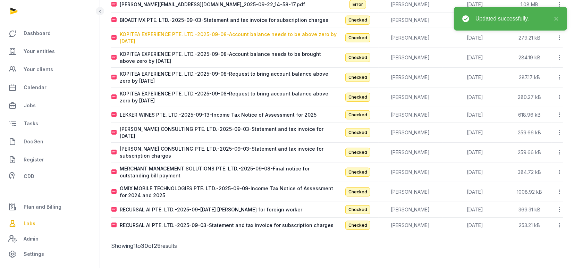
click at [175, 31] on div "KOPITEA EXPERIENCE PTE. LTD.-2025-09-08-Account balance needs to be above zero …" at bounding box center [228, 38] width 217 height 14
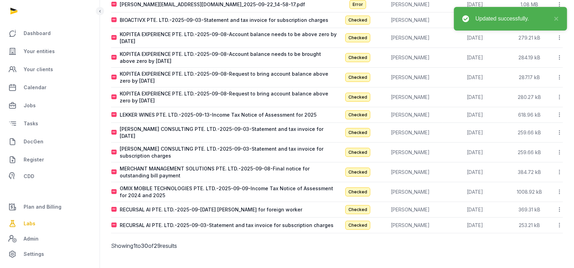
type input "**********"
type textarea "**********"
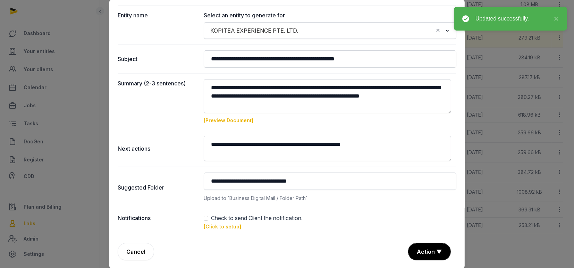
click at [222, 229] on link "[Click to setup]" at bounding box center [222, 226] width 37 height 6
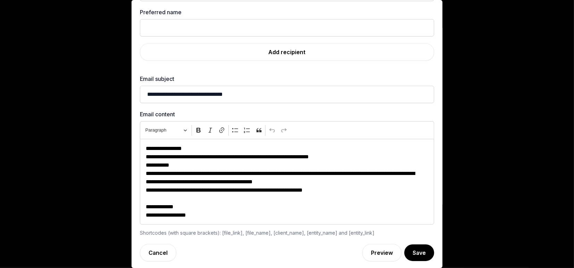
scroll to position [0, 0]
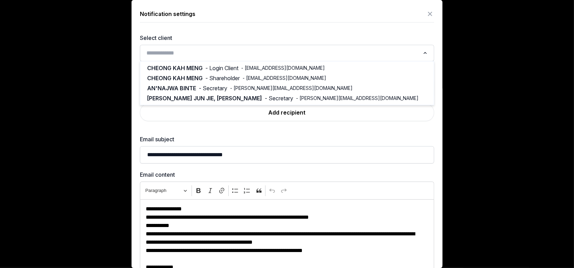
click at [182, 49] on input "Search for option" at bounding box center [282, 53] width 276 height 10
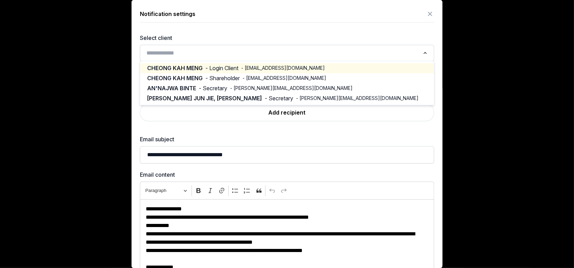
click at [188, 67] on span "CHEONG KAH MENG" at bounding box center [174, 68] width 55 height 8
type input "**********"
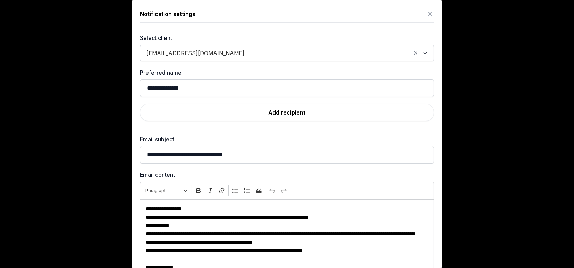
drag, startPoint x: 267, startPoint y: 113, endPoint x: 275, endPoint y: 126, distance: 14.8
click at [266, 113] on link "Add recipient" at bounding box center [287, 112] width 294 height 17
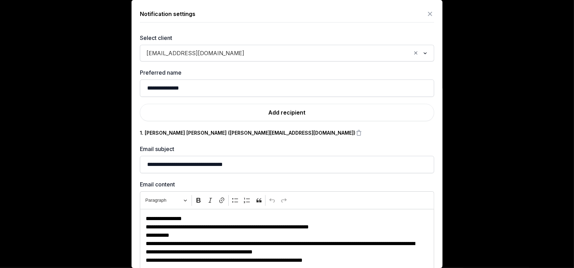
scroll to position [71, 0]
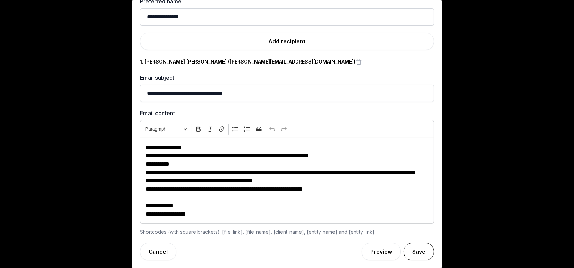
click at [408, 257] on button "Save" at bounding box center [418, 251] width 31 height 17
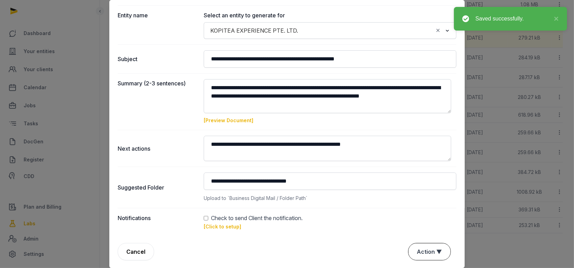
click at [431, 250] on button "Action ▼" at bounding box center [429, 251] width 42 height 17
click at [419, 208] on div "Approve" at bounding box center [428, 212] width 55 height 14
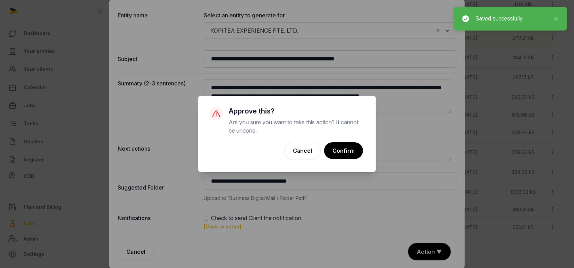
scroll to position [353, 0]
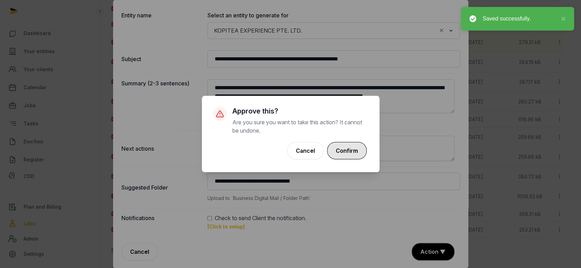
click at [350, 147] on button "Confirm" at bounding box center [347, 150] width 40 height 17
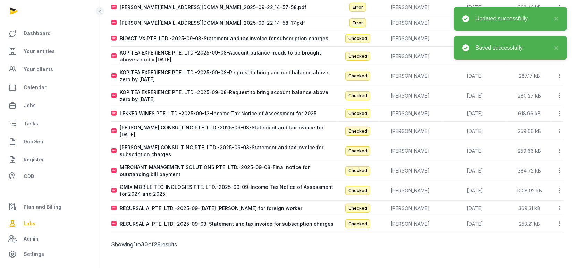
scroll to position [338, 0]
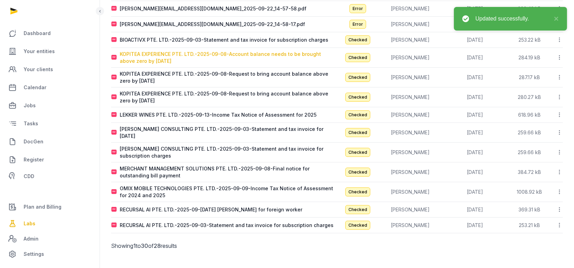
click at [182, 54] on div "KOPITEA EXPERIENCE PTE. LTD.-2025-09-08-Account balance needs to be brought abo…" at bounding box center [228, 58] width 217 height 14
type input "**********"
type textarea "**********"
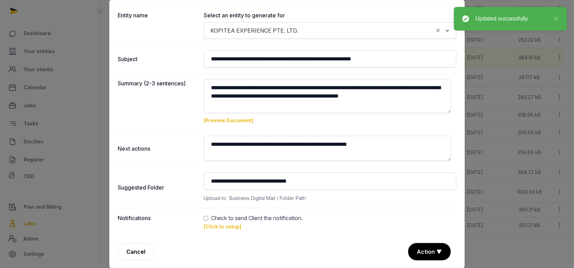
click at [220, 228] on link "[Click to setup]" at bounding box center [222, 226] width 37 height 6
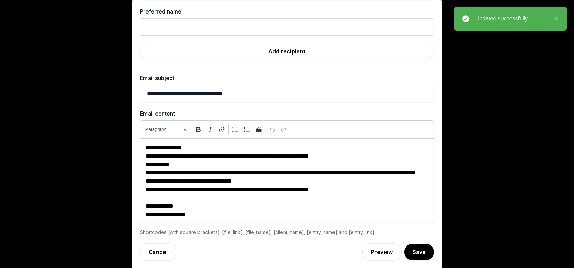
scroll to position [0, 0]
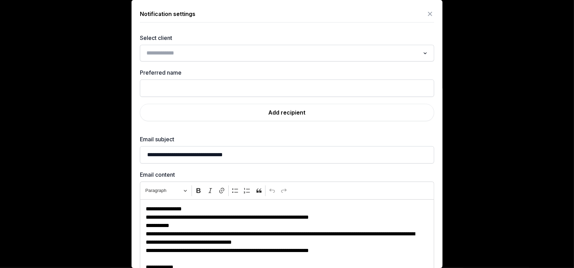
click at [190, 51] on input "Search for option" at bounding box center [282, 53] width 276 height 10
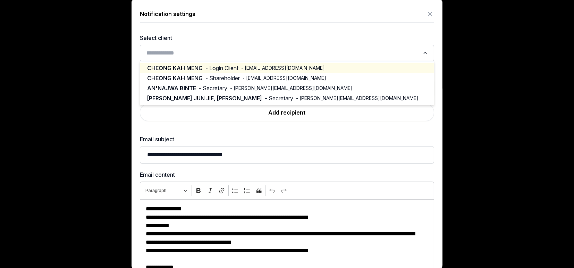
click at [207, 65] on span "- Login Client" at bounding box center [221, 68] width 33 height 8
type input "**********"
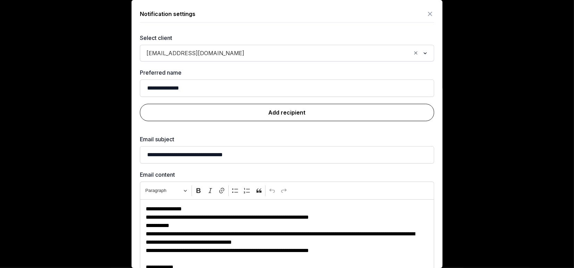
click at [274, 107] on link "Add recipient" at bounding box center [287, 112] width 294 height 17
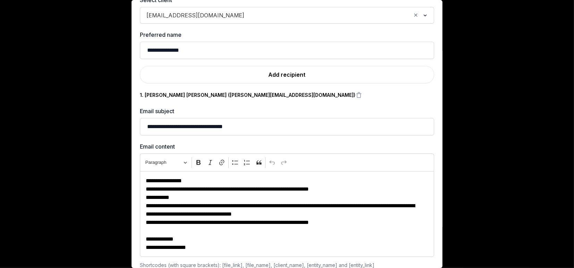
scroll to position [71, 0]
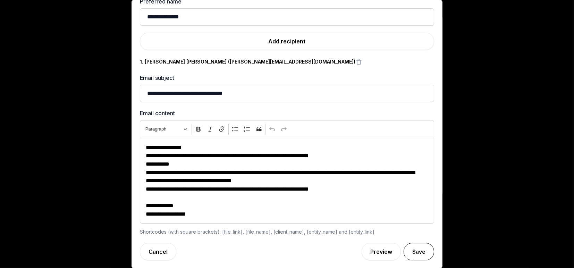
click at [404, 246] on button "Save" at bounding box center [418, 251] width 31 height 17
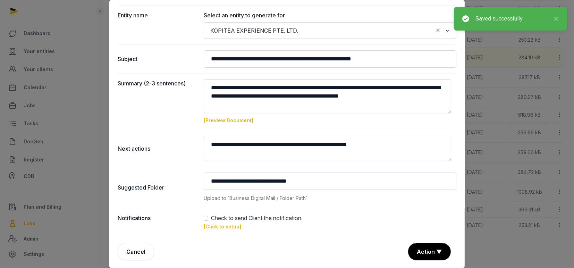
click at [420, 247] on button "Action ▼" at bounding box center [429, 251] width 42 height 17
click at [411, 210] on div "Approve" at bounding box center [428, 212] width 55 height 14
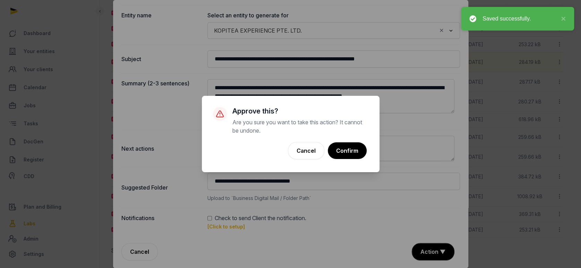
click at [346, 148] on button "Confirm" at bounding box center [347, 150] width 39 height 17
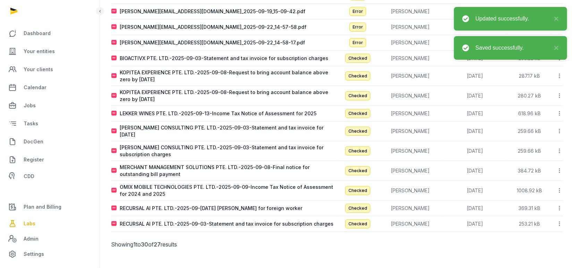
scroll to position [318, 0]
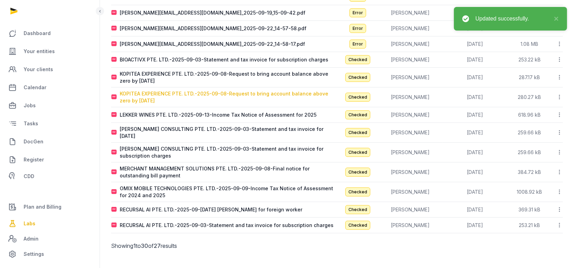
click at [161, 90] on div "KOPITEA EXPERIENCE PTE. LTD.-2025-09-08-Request to bring account balance above …" at bounding box center [228, 97] width 217 height 14
type input "**********"
type textarea "**********"
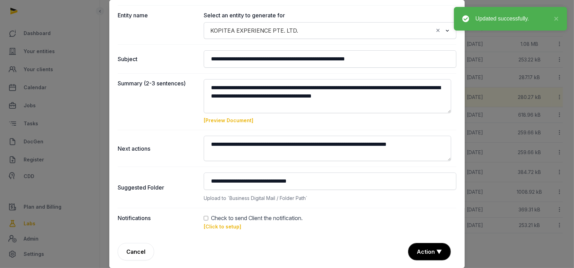
click at [219, 227] on link "[Click to setup]" at bounding box center [222, 226] width 37 height 6
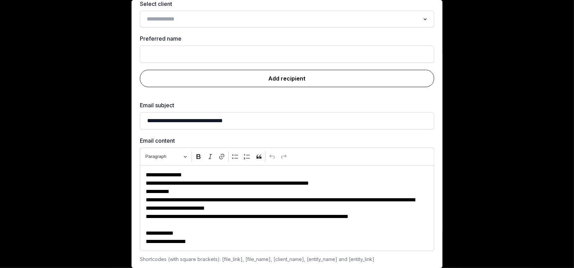
scroll to position [0, 0]
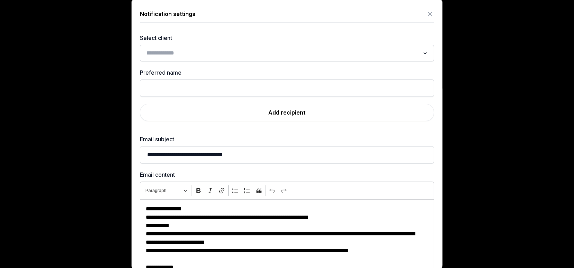
click at [202, 55] on input "Search for option" at bounding box center [282, 53] width 276 height 10
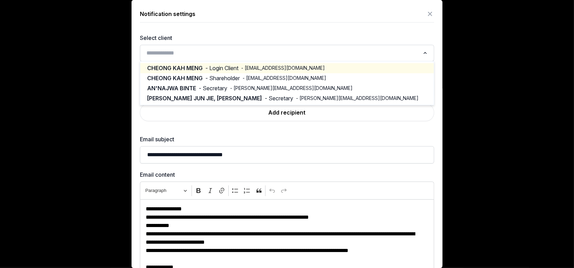
click at [212, 66] on span "- Login Client" at bounding box center [221, 68] width 33 height 8
type input "**********"
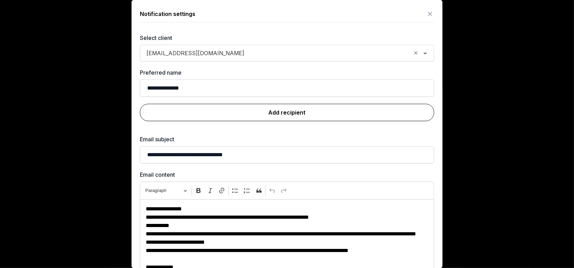
click at [286, 112] on link "Add recipient" at bounding box center [287, 112] width 294 height 17
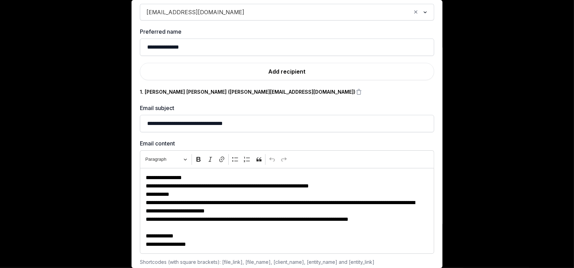
scroll to position [71, 0]
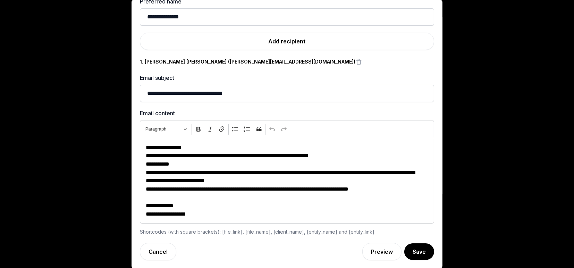
click at [408, 247] on button "Save" at bounding box center [419, 251] width 30 height 17
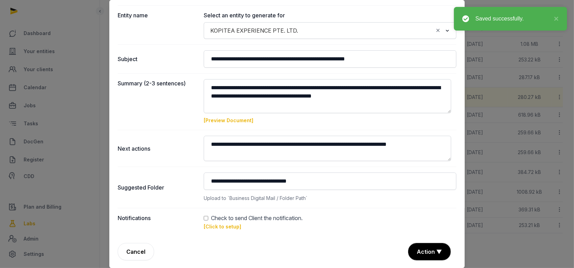
click at [206, 219] on div "Check to send Client the notification." at bounding box center [330, 218] width 253 height 8
drag, startPoint x: 411, startPoint y: 258, endPoint x: 411, endPoint y: 246, distance: 12.1
click at [411, 257] on button "Action ▼" at bounding box center [429, 251] width 42 height 17
click at [408, 214] on div "Approve" at bounding box center [428, 212] width 55 height 14
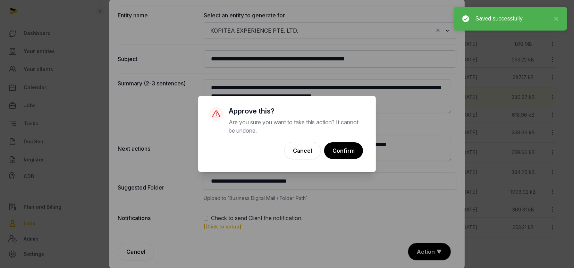
scroll to position [314, 0]
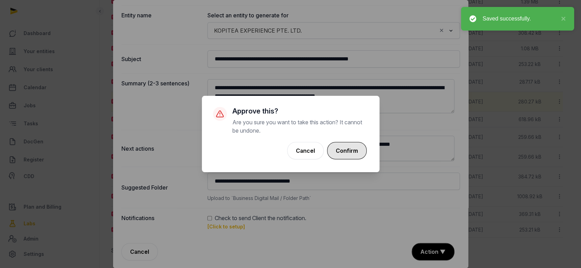
click at [348, 143] on button "Confirm" at bounding box center [347, 150] width 40 height 17
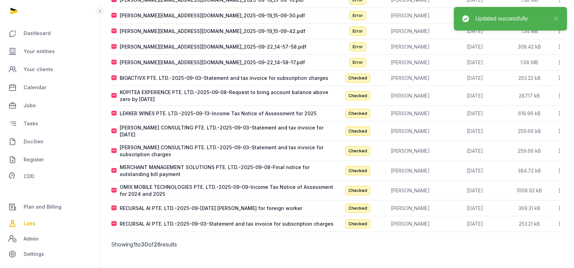
scroll to position [298, 0]
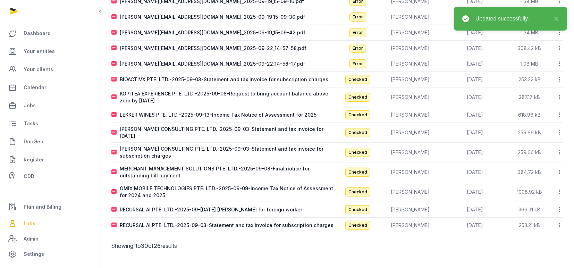
click at [200, 90] on div "KOPITEA EXPERIENCE PTE. LTD.-2025-09-08-Request to bring account balance above …" at bounding box center [228, 97] width 217 height 14
type textarea "**********"
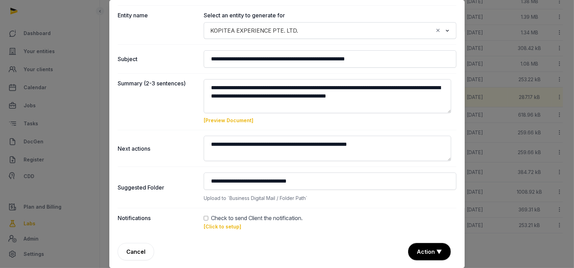
click at [217, 226] on link "[Click to setup]" at bounding box center [222, 226] width 37 height 6
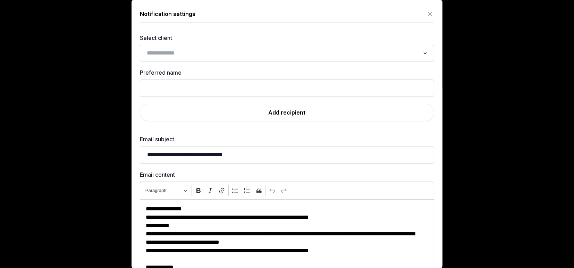
scroll to position [0, 0]
click at [184, 53] on input "Search for option" at bounding box center [282, 53] width 276 height 10
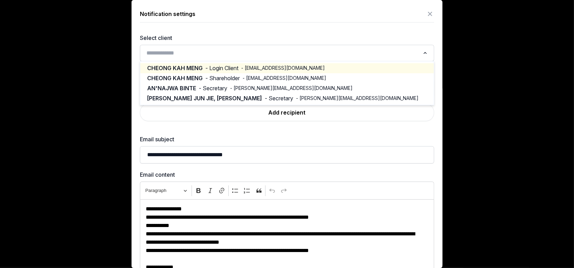
click at [200, 67] on div "CHEONG KAH MENG - Login Client - mickey@bioactivx.com" at bounding box center [287, 68] width 280 height 8
type input "**********"
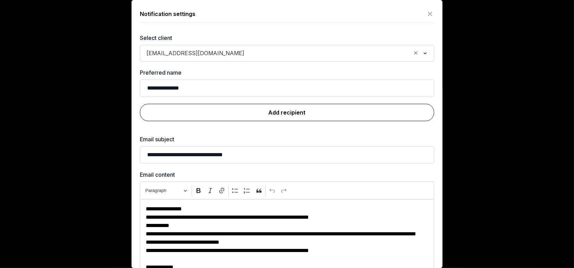
click at [281, 107] on link "Add recipient" at bounding box center [287, 112] width 294 height 17
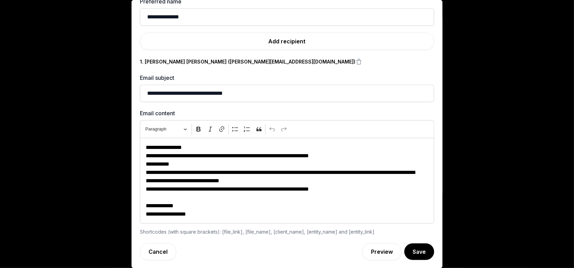
scroll to position [252, 0]
click at [412, 253] on button "Save" at bounding box center [418, 251] width 31 height 17
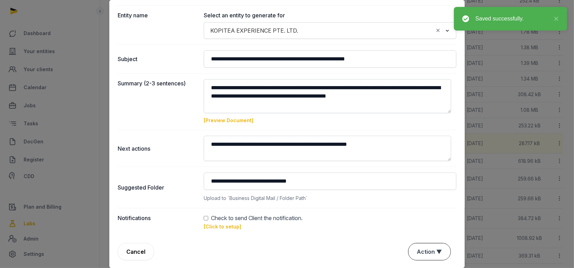
click at [432, 258] on button "Action ▼" at bounding box center [429, 251] width 42 height 17
click at [411, 212] on div "Approve" at bounding box center [428, 212] width 55 height 14
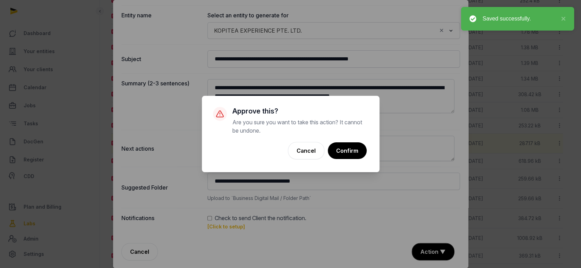
click at [347, 145] on button "Confirm" at bounding box center [347, 150] width 39 height 17
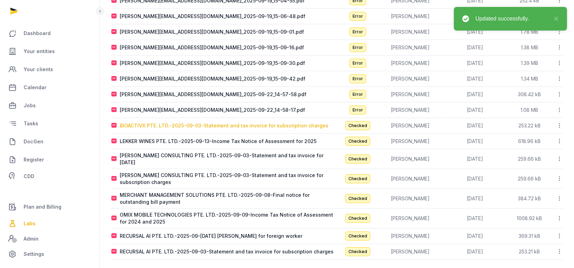
click at [172, 125] on div "BIOACTIVX PTE. LTD.-2025-09-03-Statement and tax invoice for subscription charg…" at bounding box center [224, 125] width 208 height 7
type input "**********"
type textarea "**********"
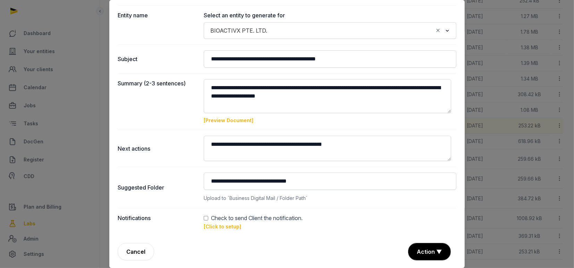
click at [220, 228] on link "[Click to setup]" at bounding box center [222, 226] width 37 height 6
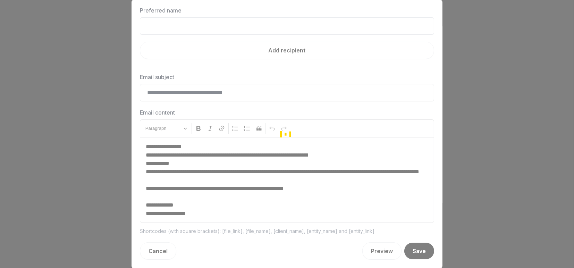
scroll to position [61, 0]
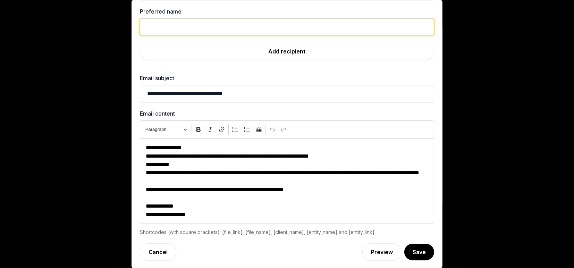
click at [197, 29] on input "text" at bounding box center [287, 26] width 294 height 17
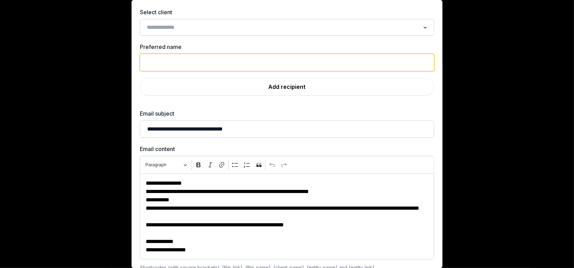
scroll to position [0, 0]
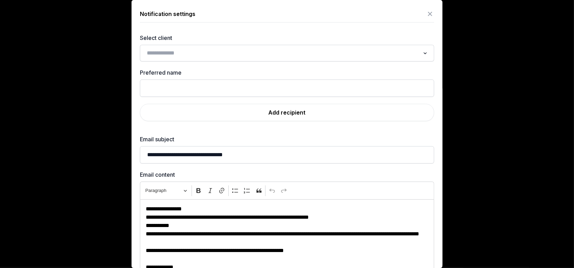
click at [151, 45] on div "Loading..." at bounding box center [287, 53] width 294 height 17
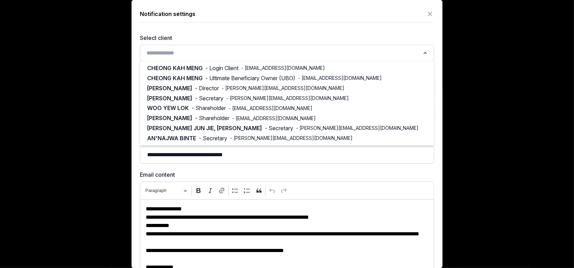
click at [147, 52] on input "Search for option" at bounding box center [282, 53] width 276 height 10
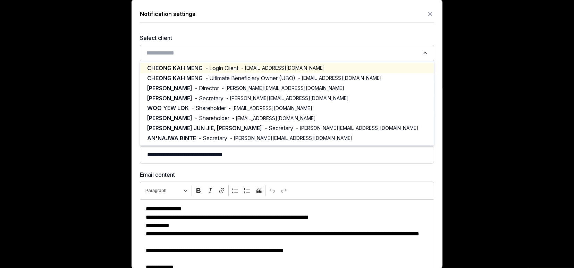
click at [218, 70] on span "- Login Client" at bounding box center [221, 68] width 33 height 8
type input "**********"
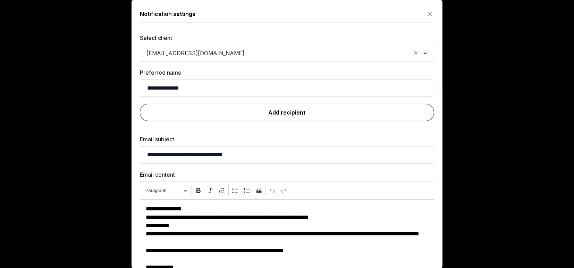
click at [284, 109] on link "Add recipient" at bounding box center [287, 112] width 294 height 17
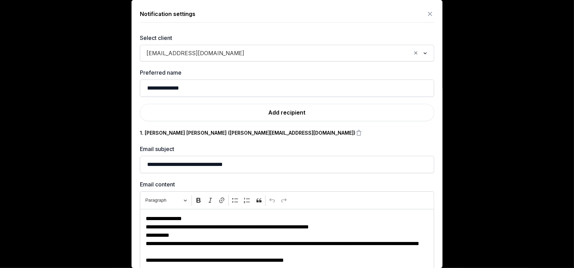
scroll to position [71, 0]
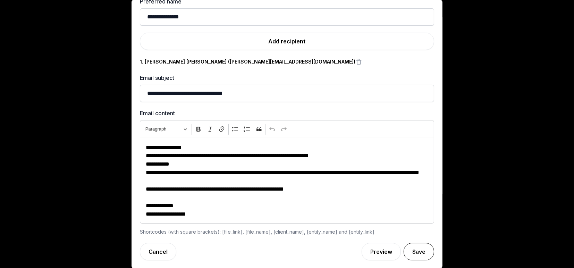
click at [403, 251] on button "Save" at bounding box center [418, 251] width 31 height 17
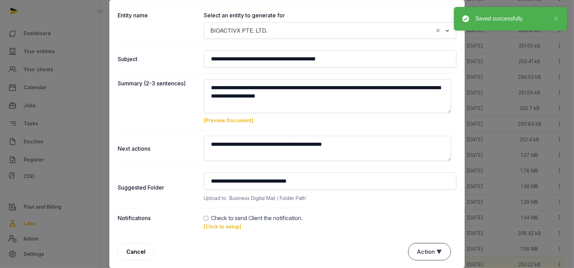
click at [415, 245] on button "Action ▼" at bounding box center [429, 251] width 42 height 17
click at [423, 211] on div "Approve" at bounding box center [428, 212] width 55 height 14
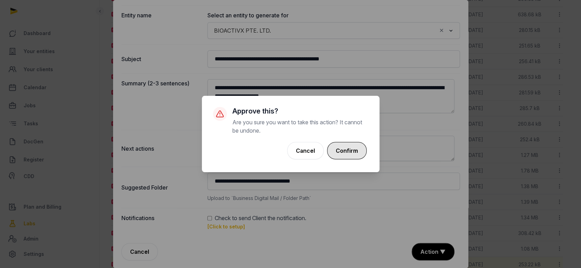
click at [355, 155] on button "Confirm" at bounding box center [347, 150] width 40 height 17
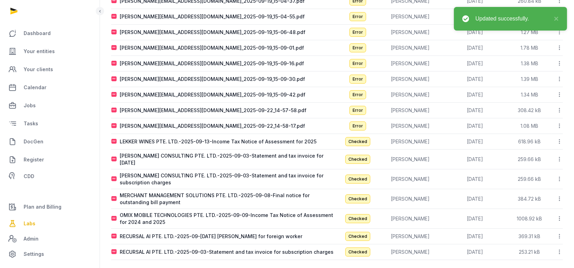
scroll to position [263, 0]
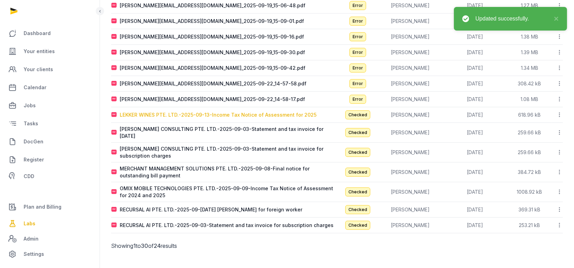
click at [164, 114] on div "LEKKER WINES PTE. LTD.-2025-09-13-Income Tax Notice of Assessment for 2025" at bounding box center [218, 114] width 197 height 7
type input "**********"
type textarea "**********"
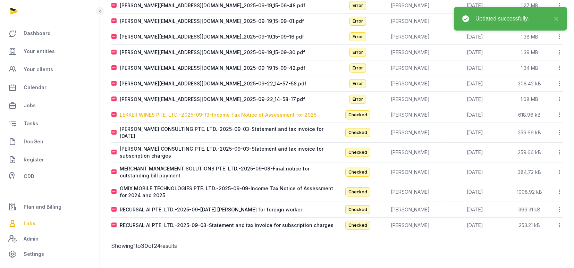
type input "**********"
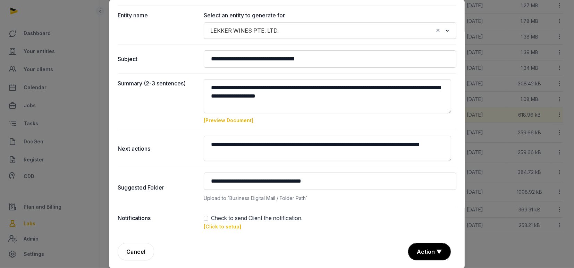
click at [219, 227] on link "[Click to setup]" at bounding box center [222, 226] width 37 height 6
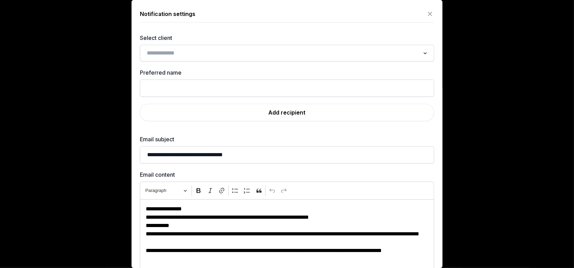
scroll to position [170, 0]
click at [178, 62] on div "**********" at bounding box center [287, 170] width 294 height 272
click at [180, 54] on input "Search for option" at bounding box center [282, 53] width 276 height 10
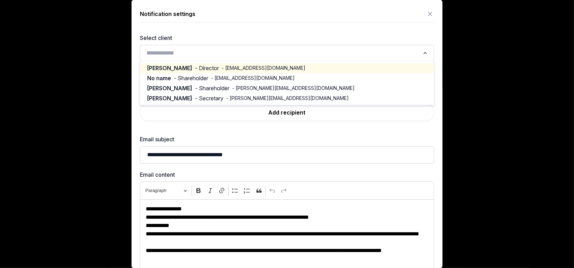
click at [222, 67] on span "- vanessalum67@gmail.com" at bounding box center [264, 68] width 84 height 7
type input "*******"
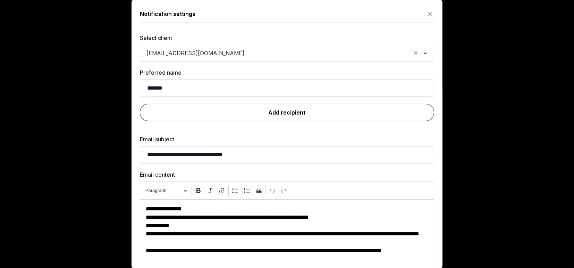
click at [281, 112] on link "Add recipient" at bounding box center [287, 112] width 294 height 17
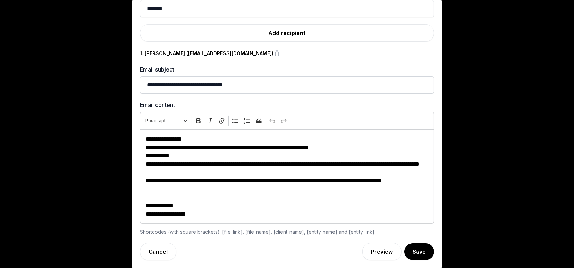
scroll to position [263, 0]
click at [413, 254] on button "Save" at bounding box center [418, 251] width 31 height 17
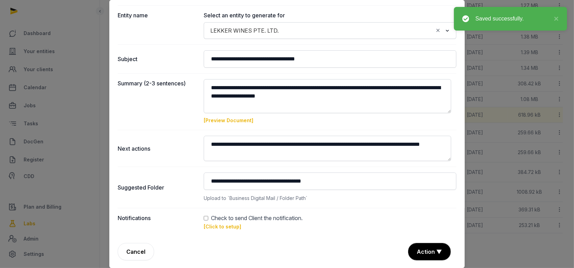
click at [417, 249] on button "Action ▼" at bounding box center [429, 251] width 42 height 17
click at [412, 211] on div "Approve" at bounding box center [428, 212] width 55 height 14
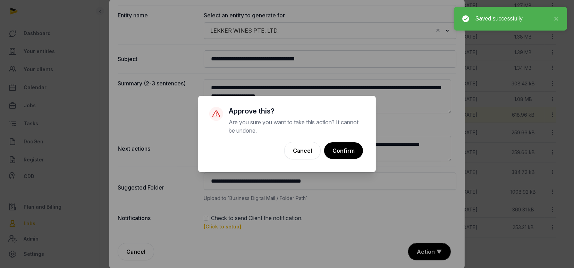
scroll to position [259, 0]
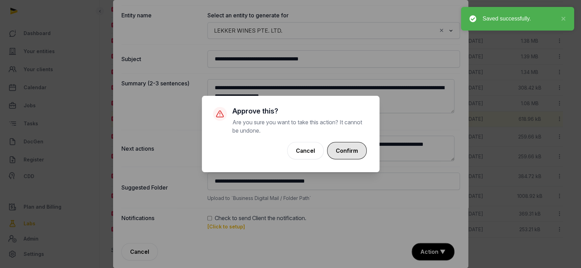
click at [348, 148] on button "Confirm" at bounding box center [347, 150] width 40 height 17
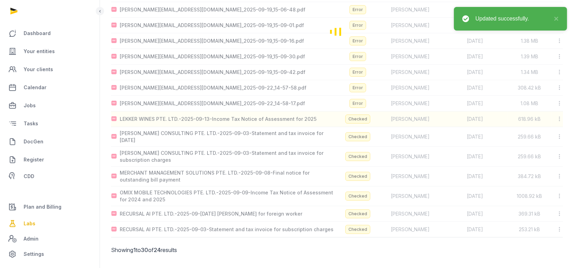
scroll to position [247, 0]
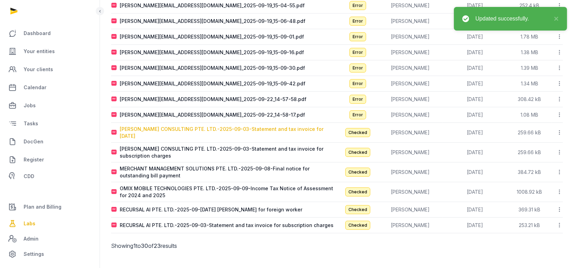
click at [166, 126] on div "LIVINGSTON CONSULTING PTE. LTD.-2025-09-03-Statement and tax invoice for August…" at bounding box center [228, 133] width 217 height 14
type input "**********"
type textarea "**********"
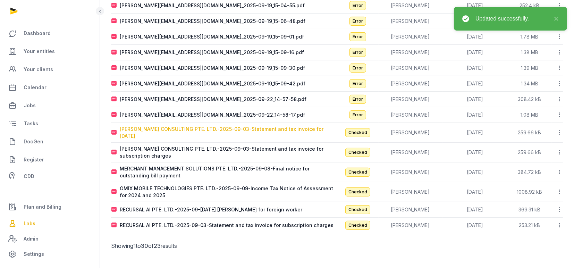
type input "**********"
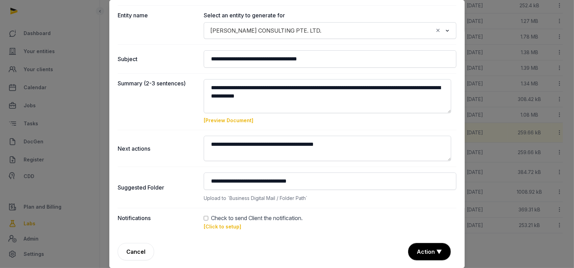
click at [228, 227] on link "[Click to setup]" at bounding box center [222, 226] width 37 height 6
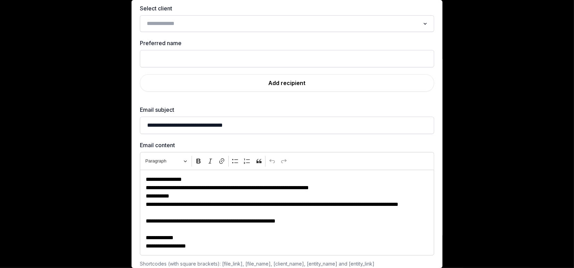
scroll to position [0, 0]
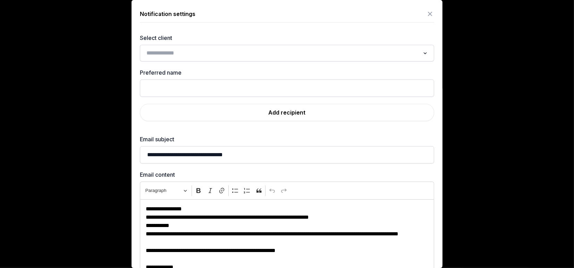
click at [170, 51] on input "Search for option" at bounding box center [282, 53] width 276 height 10
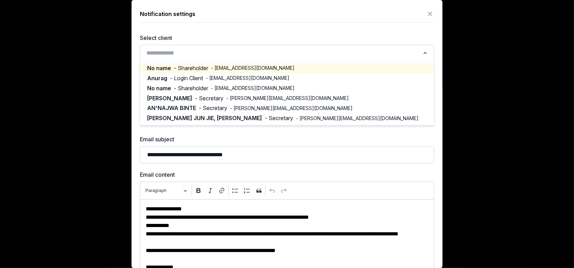
click at [176, 67] on span "- Shareholder" at bounding box center [191, 68] width 34 height 8
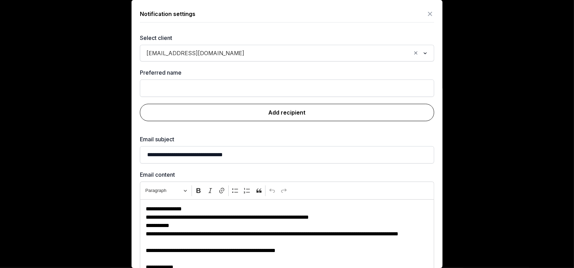
click at [271, 111] on link "Add recipient" at bounding box center [287, 112] width 294 height 17
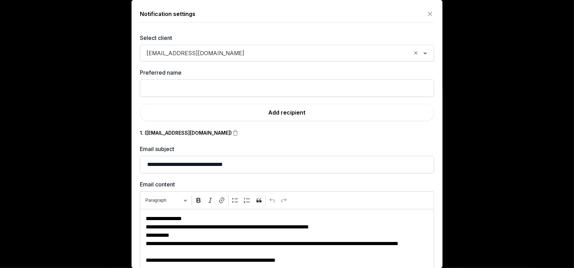
click at [215, 55] on span "yen@livingstonconsultancy.com" at bounding box center [195, 53] width 101 height 10
click at [387, 35] on label "Select client" at bounding box center [287, 38] width 294 height 8
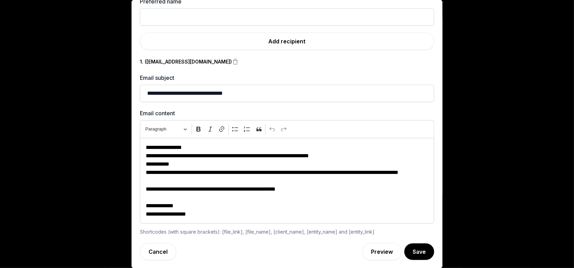
click at [412, 249] on button "Save" at bounding box center [419, 251] width 30 height 17
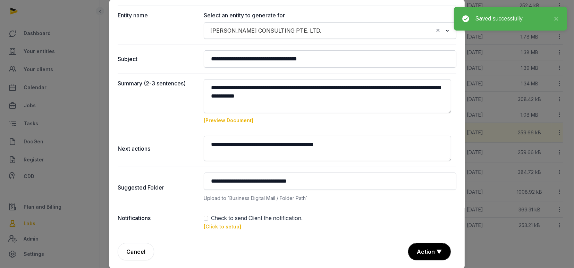
drag, startPoint x: 419, startPoint y: 253, endPoint x: 425, endPoint y: 242, distance: 11.7
click at [420, 252] on button "Action ▼" at bounding box center [429, 251] width 42 height 17
click at [427, 215] on div "Approve" at bounding box center [428, 212] width 55 height 14
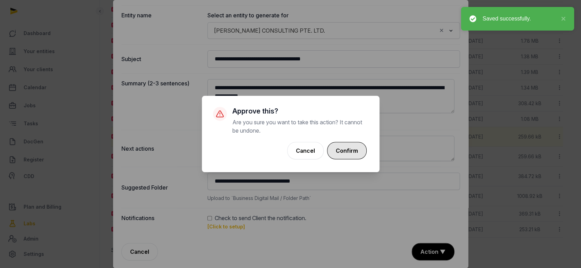
click at [346, 151] on button "Confirm" at bounding box center [347, 150] width 40 height 17
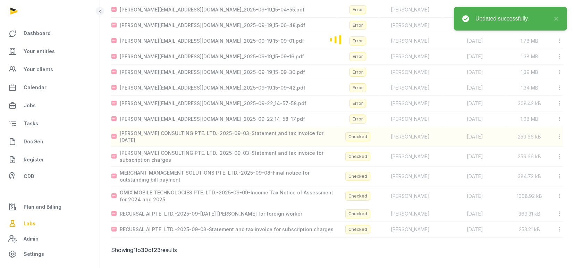
scroll to position [228, 0]
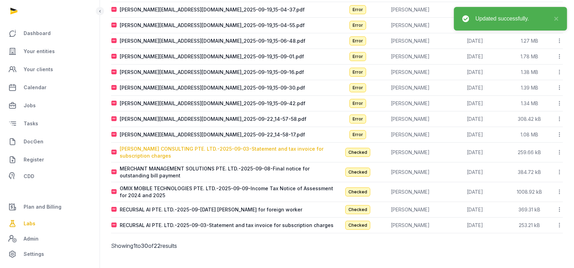
click at [162, 149] on div "LIVINGSTON CONSULTING PTE. LTD.-2025-09-03-Statement and tax invoice for subscr…" at bounding box center [228, 152] width 217 height 14
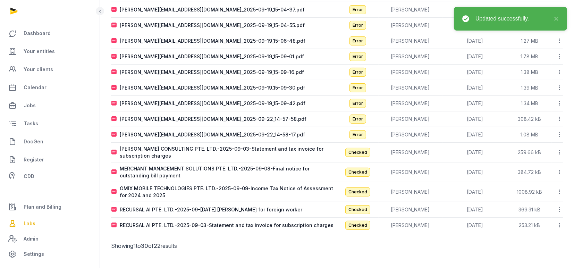
type input "**********"
type textarea "**********"
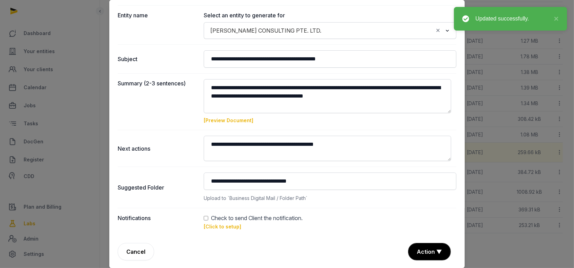
click at [212, 224] on link "[Click to setup]" at bounding box center [222, 226] width 37 height 6
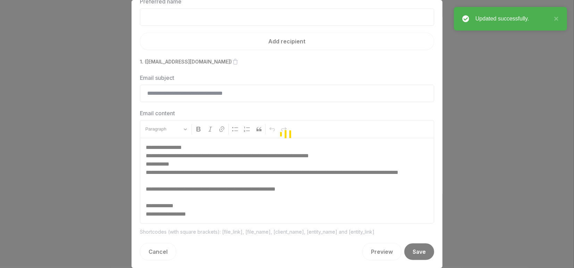
scroll to position [61, 0]
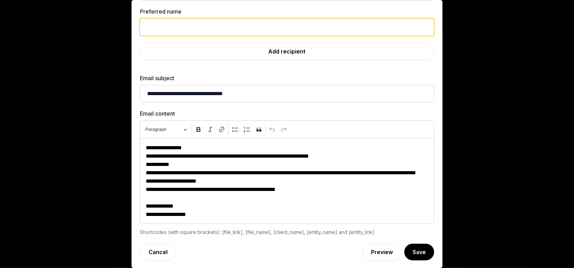
click at [203, 29] on input "text" at bounding box center [287, 26] width 294 height 17
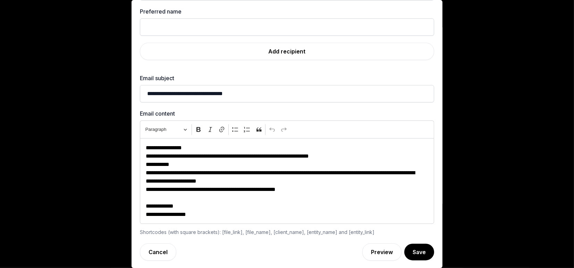
click at [203, 15] on div "Preferred name" at bounding box center [287, 21] width 294 height 28
click at [204, 9] on label "Preferred name" at bounding box center [287, 11] width 294 height 8
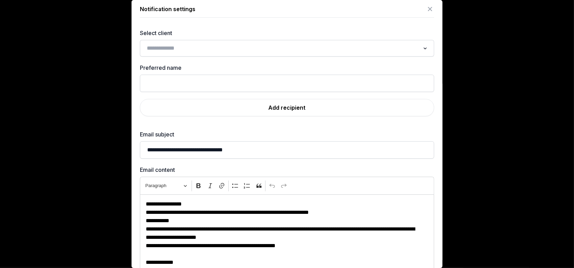
scroll to position [0, 0]
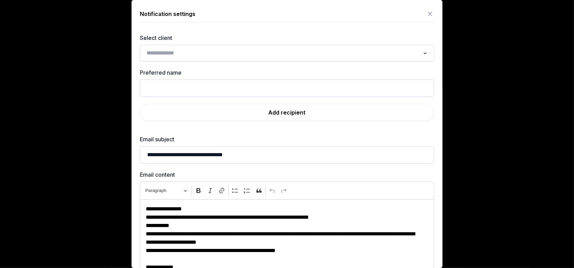
click at [169, 50] on input "Search for option" at bounding box center [282, 53] width 276 height 10
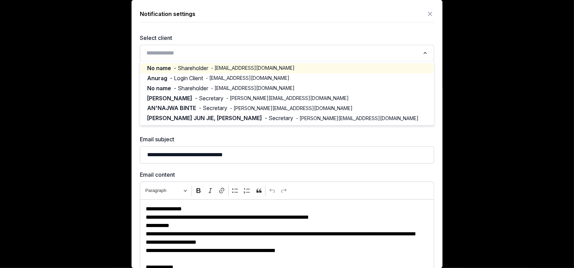
click at [191, 70] on span "- Shareholder" at bounding box center [191, 68] width 34 height 8
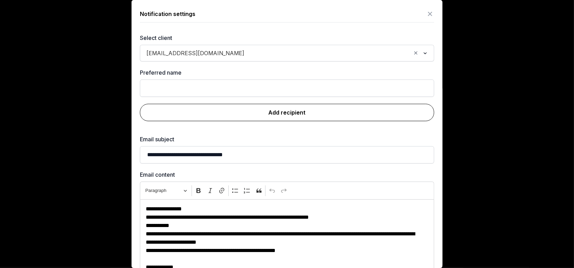
click at [301, 115] on link "Add recipient" at bounding box center [287, 112] width 294 height 17
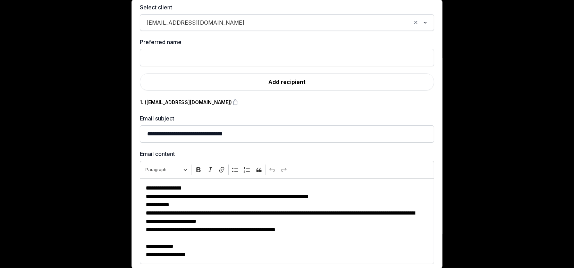
scroll to position [71, 0]
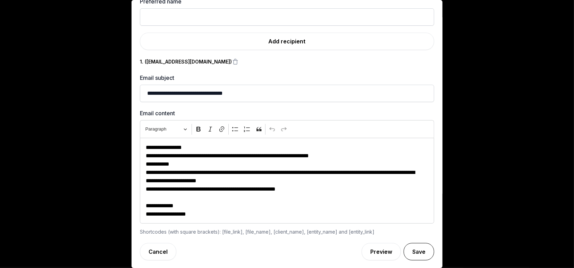
click at [408, 253] on button "Save" at bounding box center [418, 251] width 31 height 17
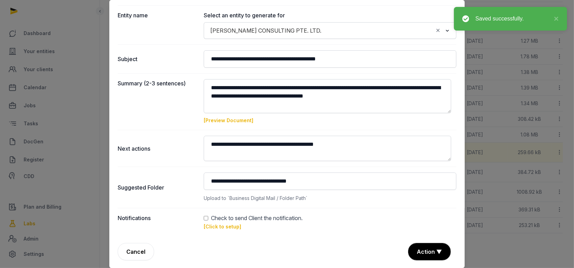
click at [425, 261] on div "**********" at bounding box center [286, 105] width 355 height 325
click at [422, 251] on button "Action ▼" at bounding box center [429, 251] width 42 height 17
click at [422, 212] on div "Approve" at bounding box center [428, 212] width 55 height 14
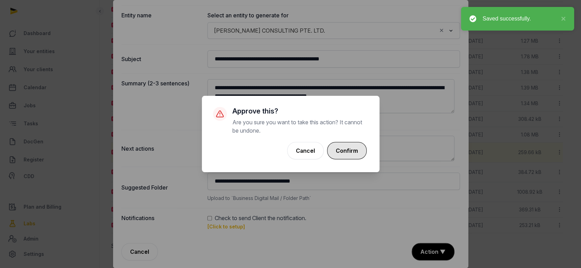
click at [348, 151] on button "Confirm" at bounding box center [347, 150] width 40 height 17
click at [0, 0] on div "Loading" at bounding box center [0, 0] width 0 height 0
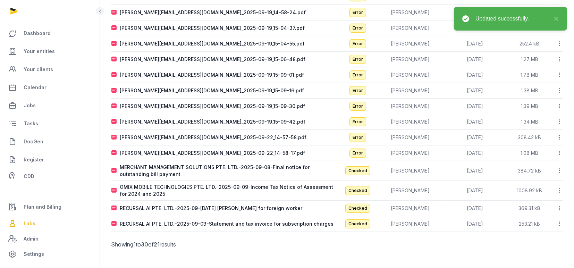
scroll to position [208, 0]
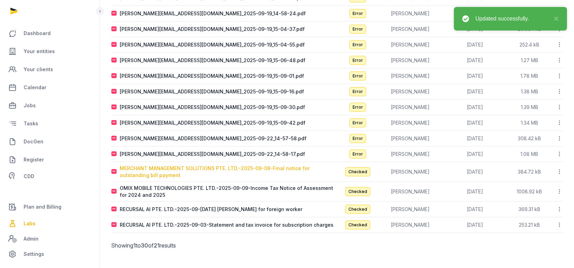
click at [145, 169] on div "MERCHANT MANAGEMENT SOLUTIONS PTE. LTD.-2025-09-08-Final notice for outstanding…" at bounding box center [228, 172] width 217 height 14
type input "**********"
type textarea "**********"
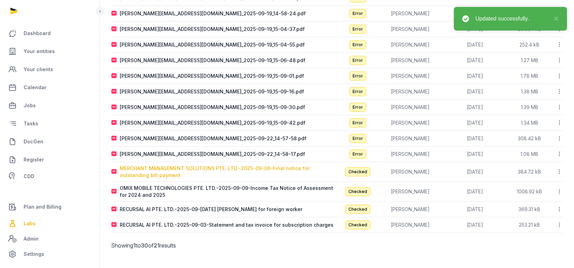
type input "**********"
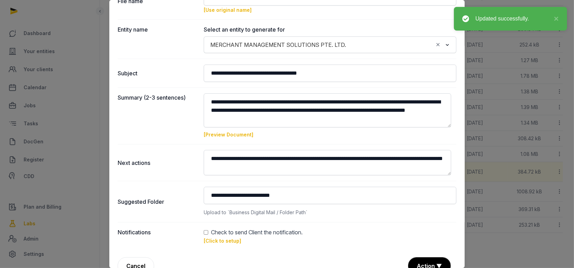
scroll to position [57, 0]
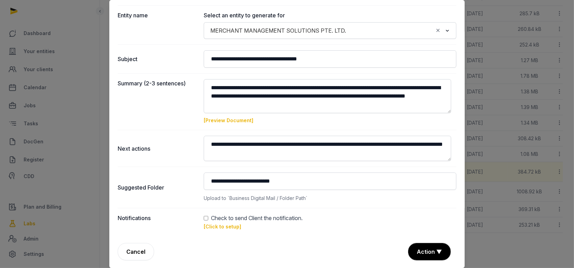
click at [217, 227] on link "[Click to setup]" at bounding box center [222, 226] width 37 height 6
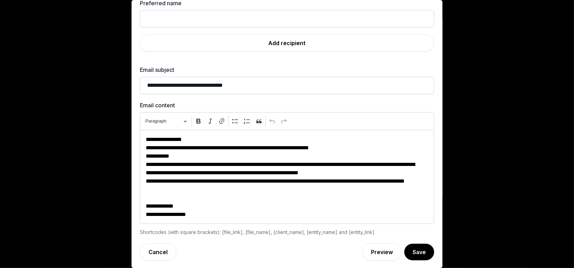
scroll to position [0, 0]
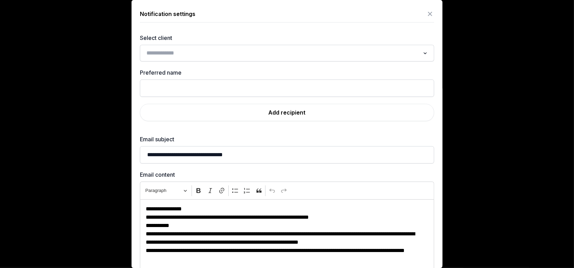
click at [180, 51] on input "Search for option" at bounding box center [282, 53] width 276 height 10
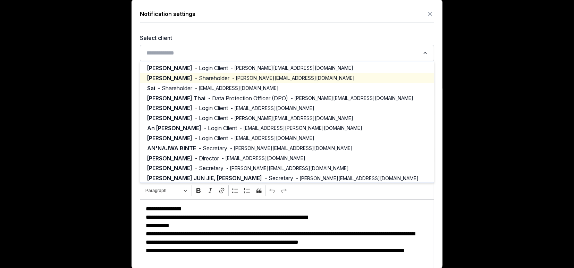
click at [195, 79] on span "- Shareholder" at bounding box center [212, 78] width 34 height 8
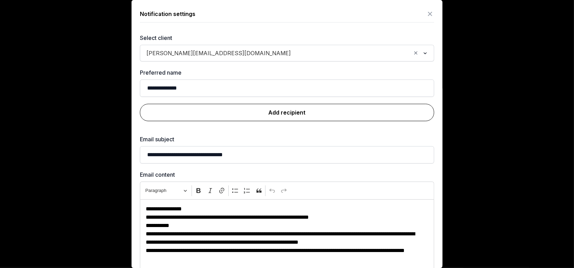
click at [268, 115] on link "Add recipient" at bounding box center [287, 112] width 294 height 17
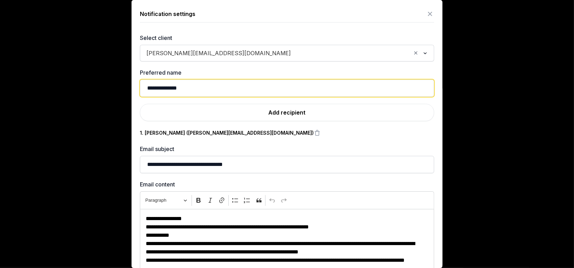
click at [206, 86] on input "**********" at bounding box center [287, 87] width 294 height 17
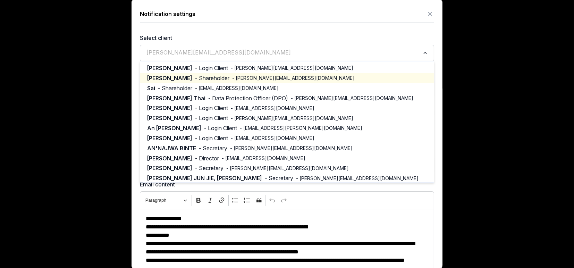
click at [178, 49] on span "andrew@momos.com" at bounding box center [219, 52] width 148 height 8
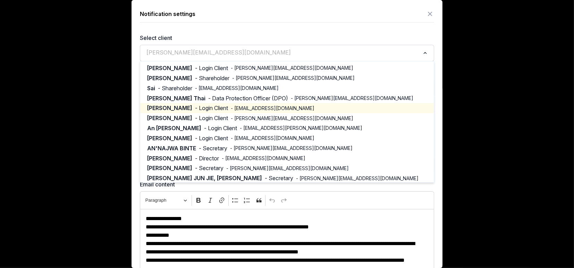
click at [231, 105] on span "- billing@momos.com" at bounding box center [273, 108] width 84 height 7
type input "**********"
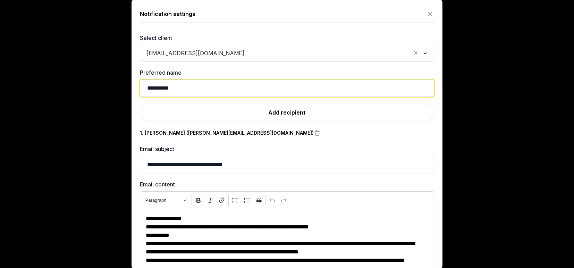
click at [190, 89] on input "**********" at bounding box center [287, 87] width 294 height 17
drag, startPoint x: 190, startPoint y: 90, endPoint x: 128, endPoint y: 75, distance: 64.2
click at [128, 75] on div "**********" at bounding box center [286, 77] width 355 height 268
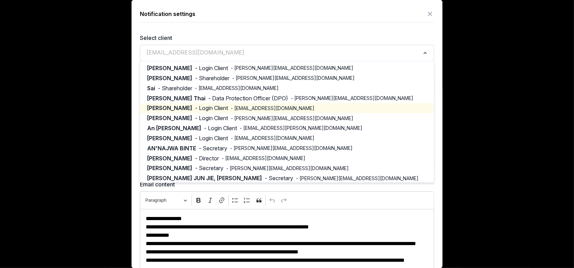
click at [211, 55] on input "Search for option" at bounding box center [282, 53] width 276 height 10
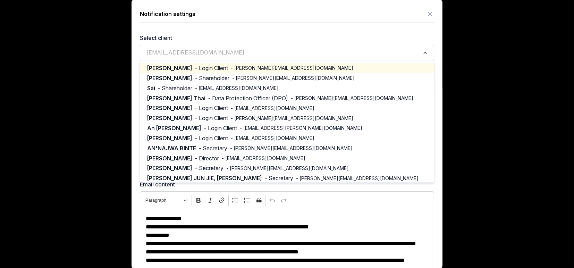
click at [253, 38] on label "Select client" at bounding box center [287, 38] width 294 height 8
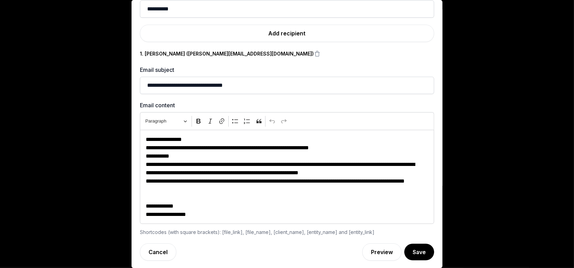
scroll to position [79, 0]
drag, startPoint x: 410, startPoint y: 248, endPoint x: 385, endPoint y: 213, distance: 43.4
click at [410, 246] on button "Save" at bounding box center [419, 251] width 30 height 17
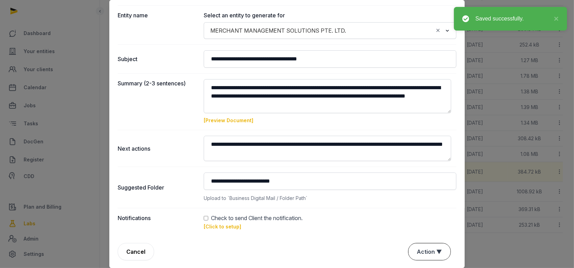
click at [428, 254] on button "Action ▼" at bounding box center [429, 251] width 42 height 17
click at [422, 215] on div "Approve" at bounding box center [428, 212] width 55 height 14
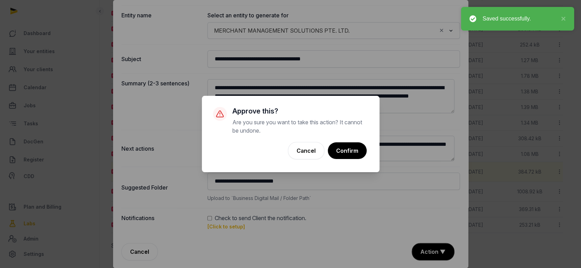
click at [353, 150] on button "Confirm" at bounding box center [347, 150] width 39 height 17
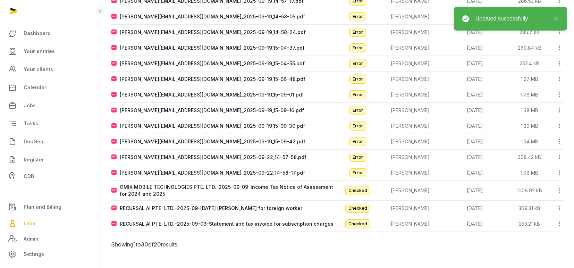
scroll to position [188, 0]
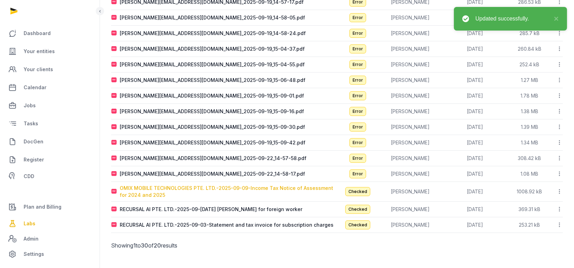
click at [190, 189] on div "OMIX MOBILE TECHNOLOGIES PTE. LTD.-2025-09-09-Income Tax Notice of Assessment f…" at bounding box center [228, 192] width 217 height 14
type input "**********"
type textarea "**********"
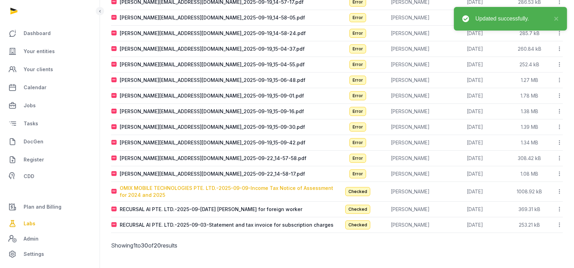
type input "**********"
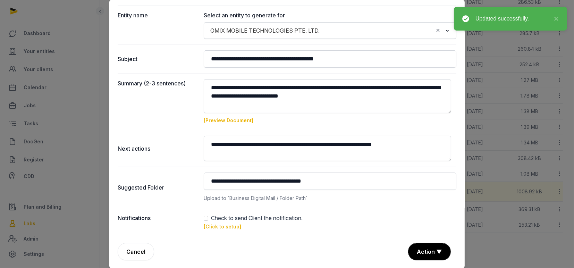
click at [214, 223] on link "[Click to setup]" at bounding box center [222, 226] width 37 height 6
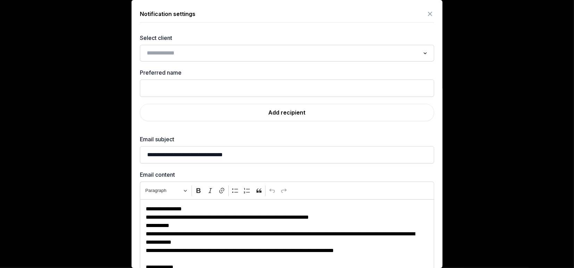
scroll to position [3, 0]
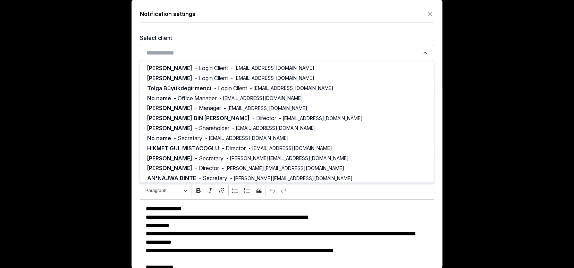
click at [195, 52] on input "Search for option" at bounding box center [282, 53] width 276 height 10
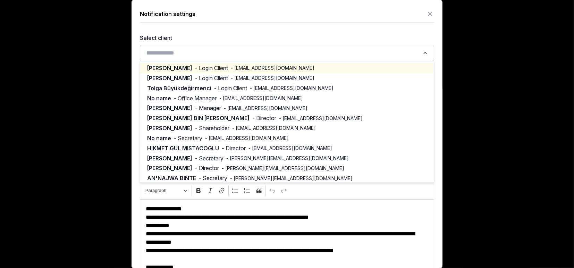
click at [209, 65] on span "- Login Client" at bounding box center [211, 68] width 33 height 8
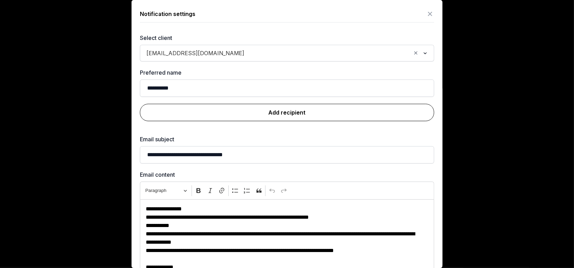
click at [277, 109] on link "Add recipient" at bounding box center [287, 112] width 294 height 17
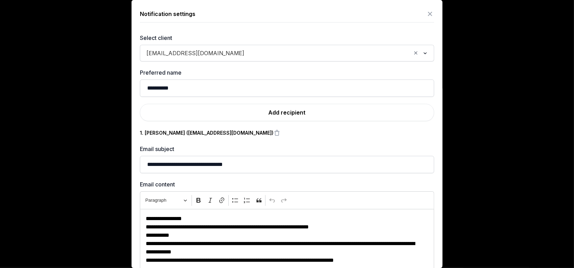
click at [247, 52] on input "Search for option" at bounding box center [328, 53] width 163 height 10
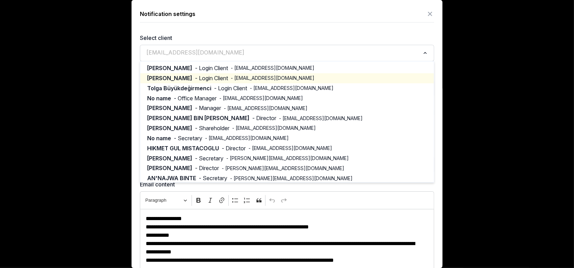
click at [203, 77] on span "- Login Client" at bounding box center [211, 78] width 33 height 8
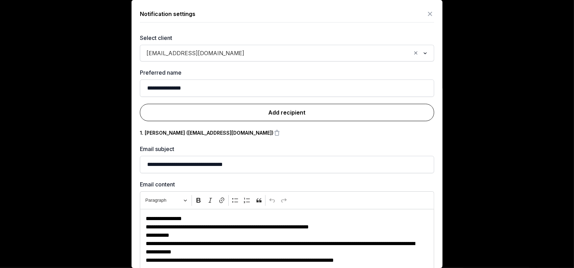
click at [277, 110] on link "Add recipient" at bounding box center [287, 112] width 294 height 17
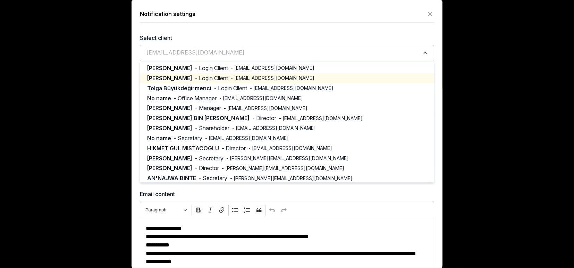
click at [232, 54] on input "Search for option" at bounding box center [282, 53] width 276 height 10
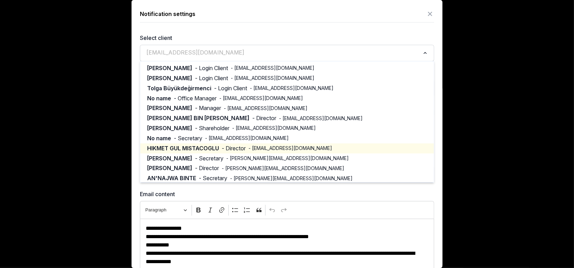
drag, startPoint x: 194, startPoint y: 109, endPoint x: 176, endPoint y: 150, distance: 44.9
click at [176, 150] on ul "Emrah Ezel - Login Client - emrahezel@mobiltel.com.tr Lalya Aleskerova - Login …" at bounding box center [287, 121] width 294 height 121
click at [176, 150] on span "HIKMET GUL MISTACOGLU" at bounding box center [183, 148] width 72 height 8
type input "**********"
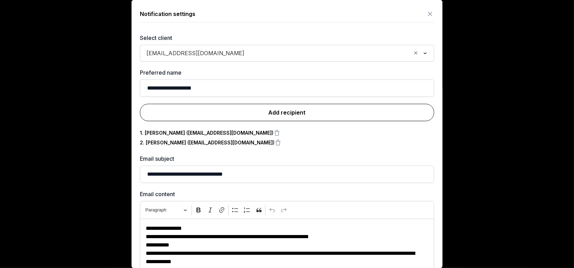
click at [251, 113] on link "Add recipient" at bounding box center [287, 112] width 294 height 17
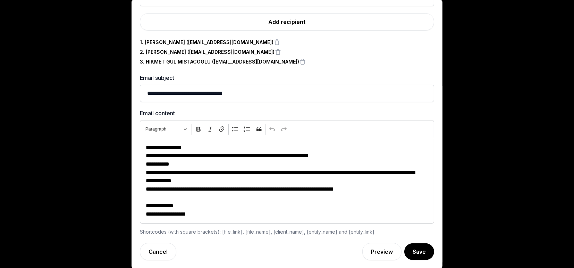
scroll to position [96, 0]
click at [403, 254] on button "Save" at bounding box center [418, 251] width 31 height 17
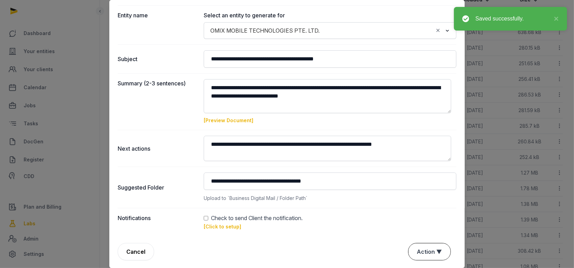
click at [425, 251] on button "Action ▼" at bounding box center [429, 251] width 42 height 17
click at [420, 210] on div "Approve" at bounding box center [428, 212] width 55 height 14
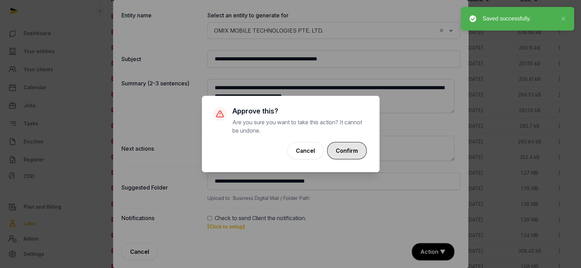
click at [350, 151] on button "Confirm" at bounding box center [347, 150] width 40 height 17
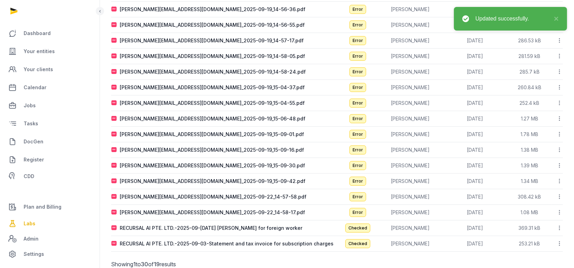
scroll to position [169, 0]
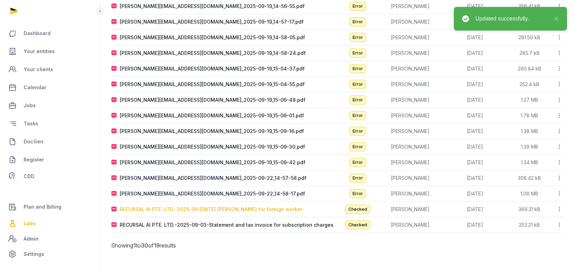
click at [185, 206] on div "RECURSAL AI PTE. LTD.-2025-09-03-August 2025 levy bill for foreign worker" at bounding box center [211, 209] width 182 height 7
type input "**********"
type textarea "**********"
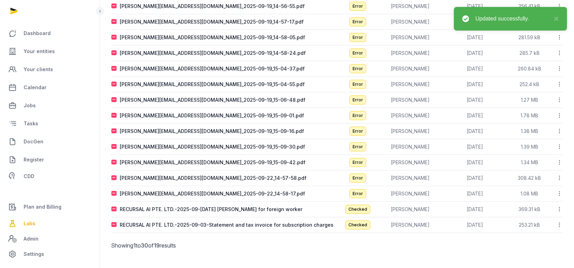
type input "**********"
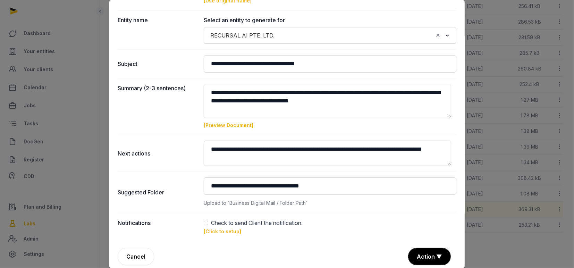
scroll to position [57, 0]
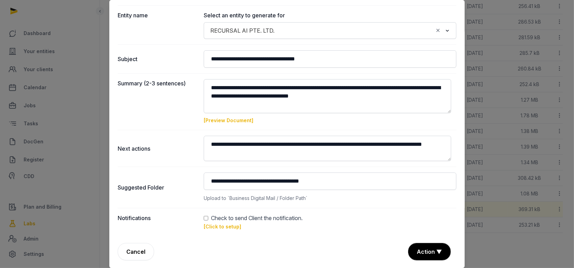
click at [214, 225] on link "[Click to setup]" at bounding box center [222, 226] width 37 height 6
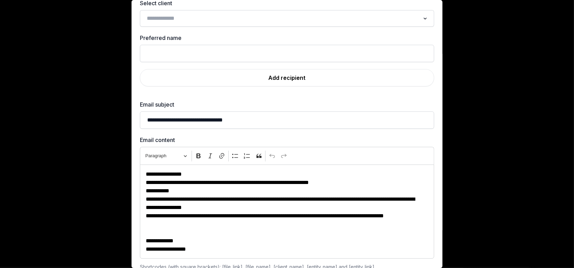
scroll to position [0, 0]
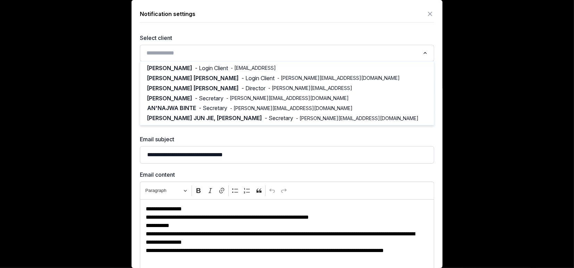
click at [177, 54] on input "Search for option" at bounding box center [282, 53] width 276 height 10
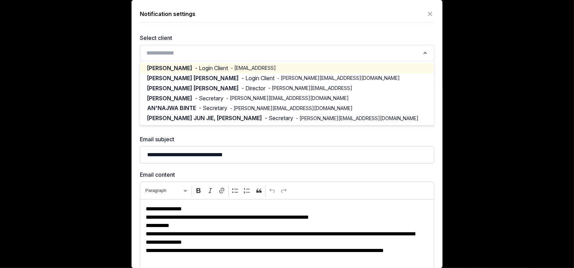
click at [203, 67] on span "- Login Client" at bounding box center [211, 68] width 33 height 8
type input "*********"
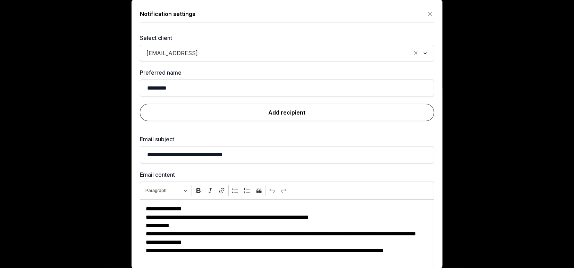
click at [276, 115] on link "Add recipient" at bounding box center [287, 112] width 294 height 17
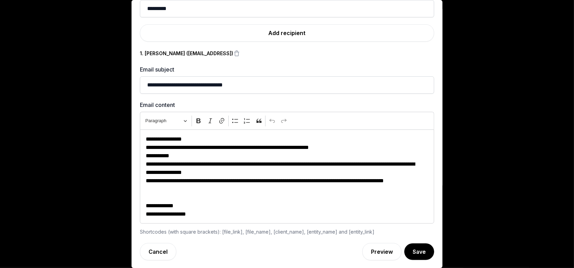
scroll to position [92, 0]
click at [405, 251] on button "Save" at bounding box center [418, 251] width 31 height 17
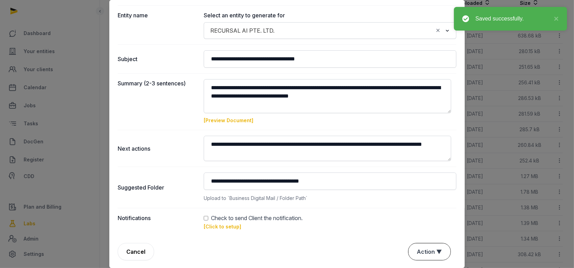
click at [408, 253] on button "Action ▼" at bounding box center [429, 251] width 42 height 17
click at [416, 216] on div "Approve" at bounding box center [428, 212] width 55 height 14
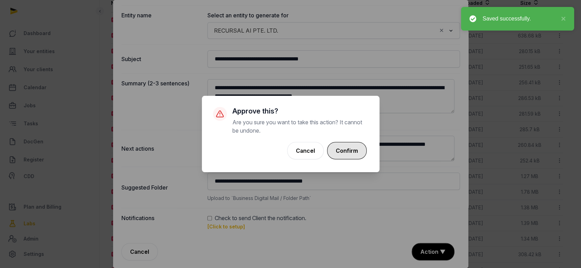
click at [347, 145] on button "Confirm" at bounding box center [347, 150] width 40 height 17
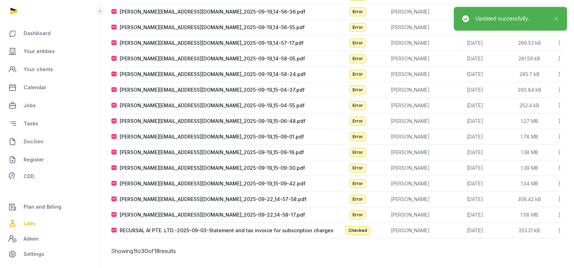
scroll to position [153, 0]
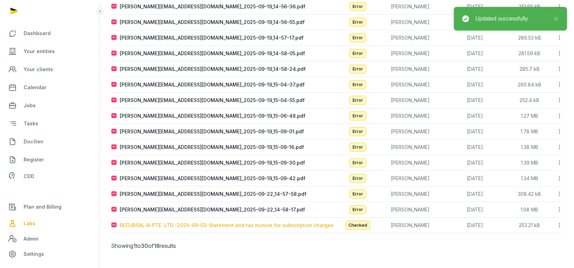
click at [171, 224] on div "RECURSAL AI PTE. LTD.-2025-09-03-Statement and tax invoice for subscription cha…" at bounding box center [227, 225] width 214 height 7
type input "**********"
type textarea "**********"
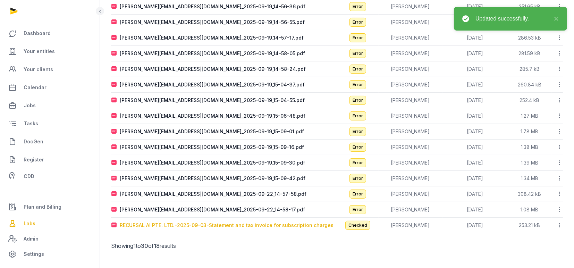
type input "**********"
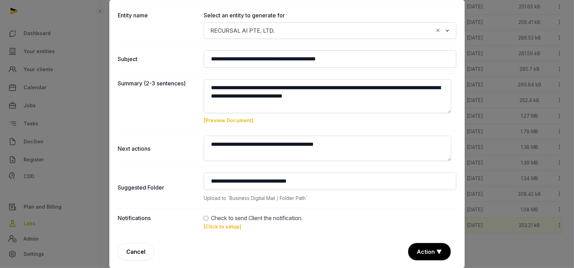
click at [223, 226] on link "[Click to setup]" at bounding box center [222, 226] width 37 height 6
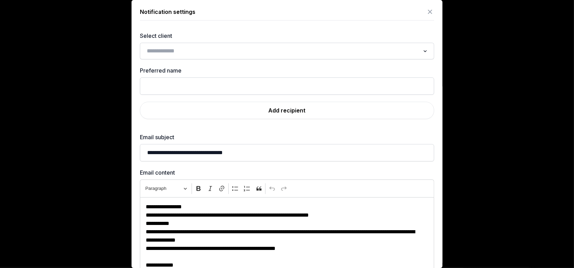
scroll to position [0, 0]
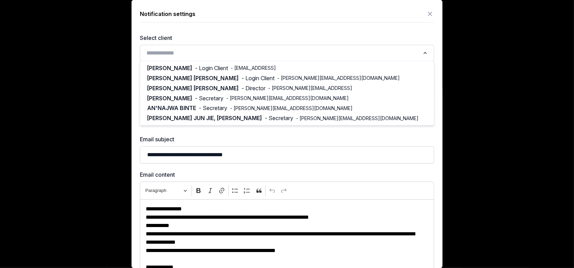
click at [182, 50] on input "Search for option" at bounding box center [282, 53] width 276 height 10
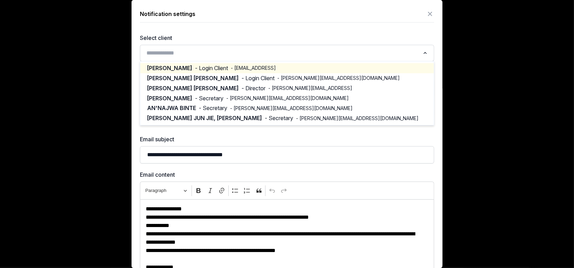
click at [195, 68] on span "- Login Client" at bounding box center [211, 68] width 33 height 8
type input "*********"
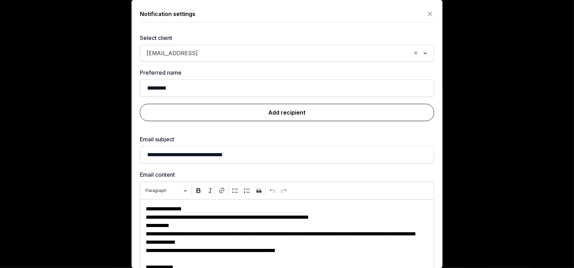
click at [266, 109] on link "Add recipient" at bounding box center [287, 112] width 294 height 17
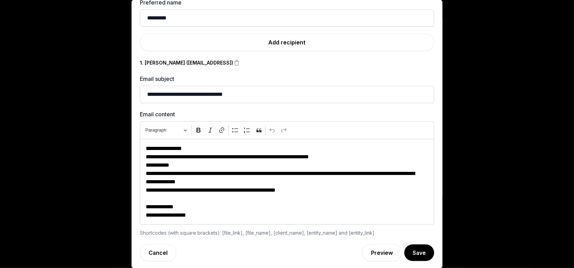
scroll to position [71, 0]
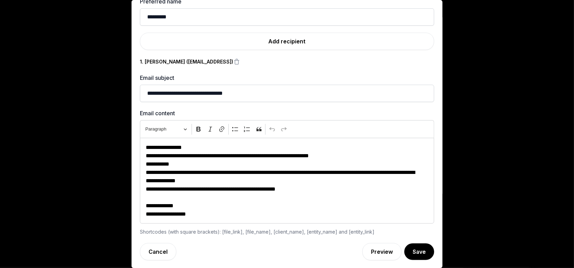
click at [408, 251] on button "Save" at bounding box center [419, 251] width 30 height 17
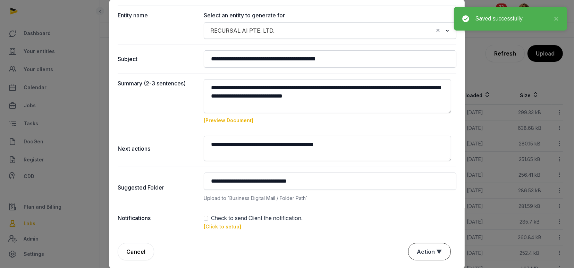
click at [417, 252] on button "Action ▼" at bounding box center [429, 251] width 42 height 17
click at [413, 211] on div "Approve" at bounding box center [428, 212] width 55 height 14
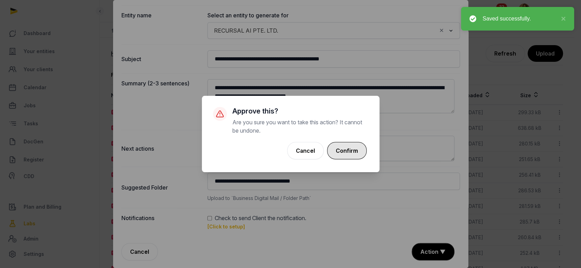
click at [349, 148] on button "Confirm" at bounding box center [347, 150] width 40 height 17
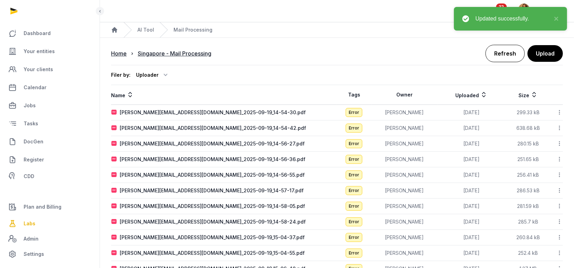
click at [505, 52] on link "Refresh" at bounding box center [504, 53] width 39 height 17
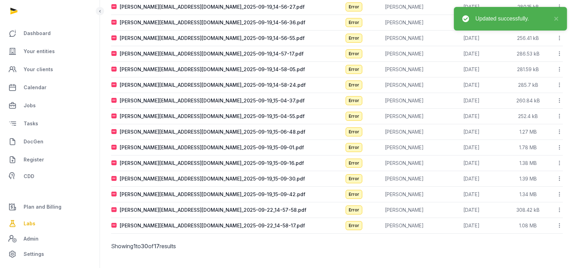
scroll to position [0, 0]
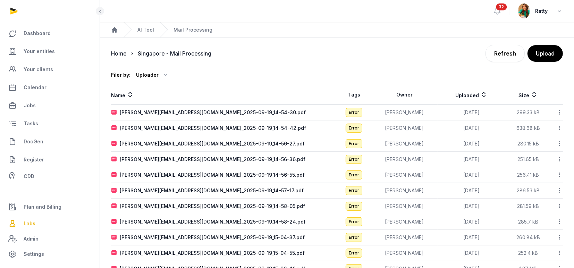
click at [560, 112] on icon at bounding box center [559, 112] width 6 height 7
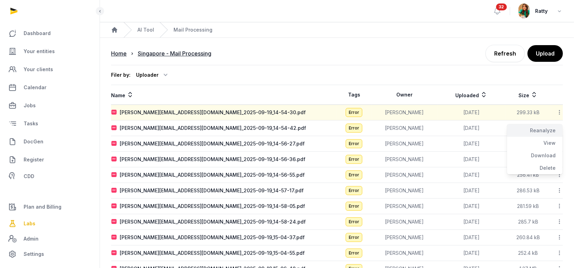
click at [546, 127] on div "Reanalyze" at bounding box center [534, 130] width 55 height 12
click at [559, 127] on icon at bounding box center [559, 127] width 6 height 7
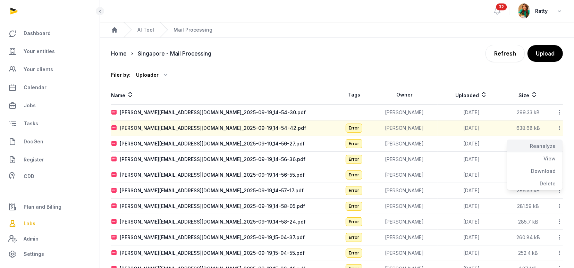
click at [545, 151] on div "Reanalyze" at bounding box center [534, 146] width 55 height 12
click at [559, 143] on icon at bounding box center [559, 143] width 6 height 7
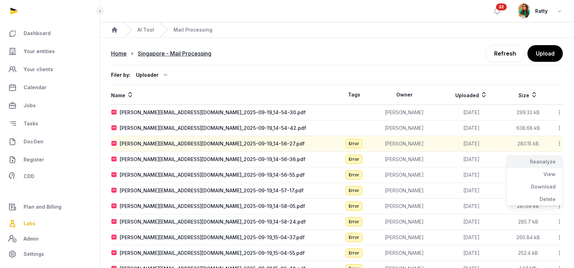
click at [550, 160] on div "Reanalyze" at bounding box center [534, 161] width 55 height 12
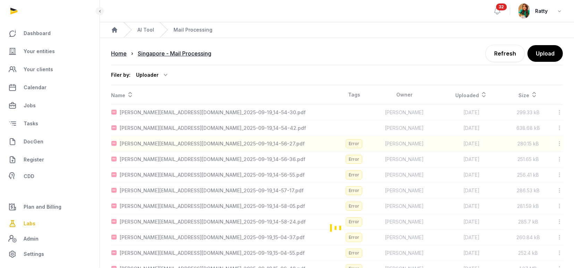
click at [558, 160] on div "Loading" at bounding box center [337, 227] width 452 height 285
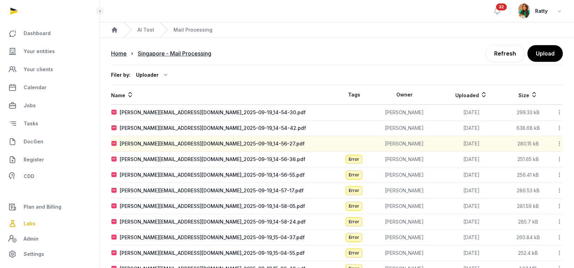
click at [559, 158] on icon at bounding box center [559, 158] width 6 height 7
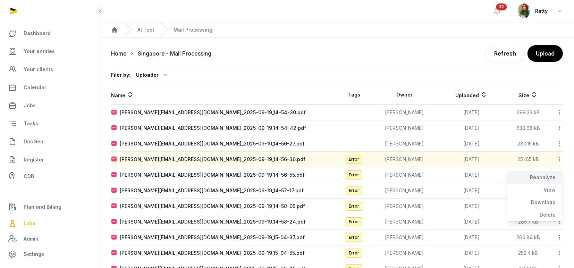
click at [549, 172] on div "Reanalyze" at bounding box center [534, 177] width 55 height 12
click at [558, 174] on icon at bounding box center [559, 174] width 6 height 7
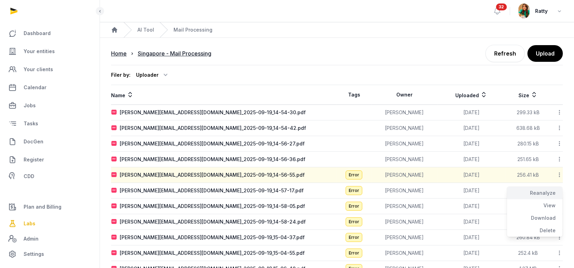
click at [548, 192] on div "Reanalyze" at bounding box center [534, 193] width 55 height 12
click at [559, 190] on icon at bounding box center [559, 190] width 6 height 7
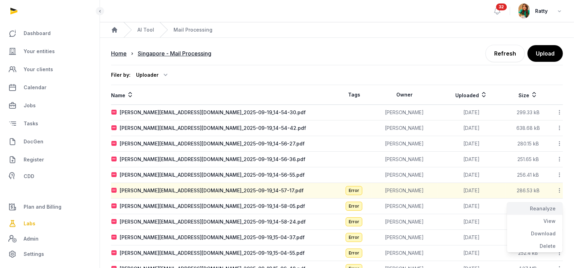
click at [546, 205] on div "Reanalyze" at bounding box center [534, 208] width 55 height 12
click at [558, 206] on icon at bounding box center [559, 205] width 6 height 7
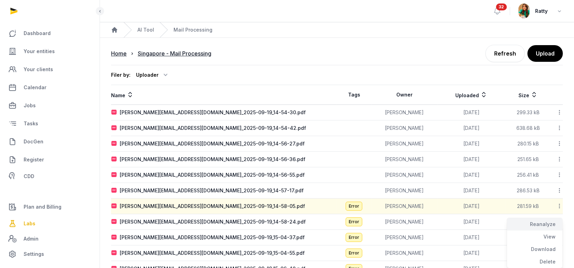
scroll to position [46, 0]
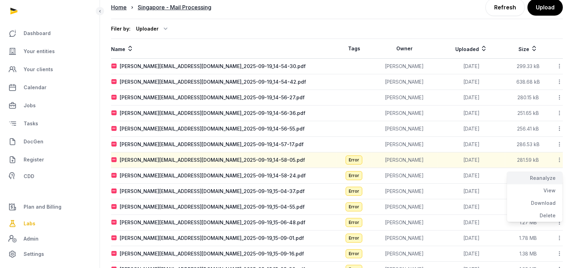
click at [551, 178] on div "Reanalyze" at bounding box center [534, 178] width 55 height 12
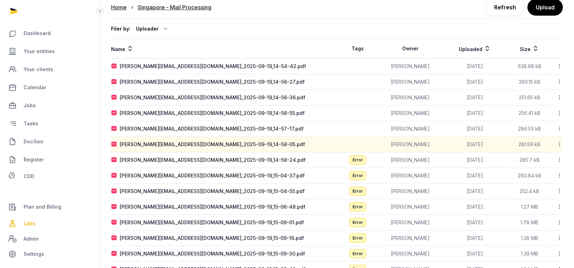
click at [559, 176] on icon at bounding box center [559, 175] width 6 height 7
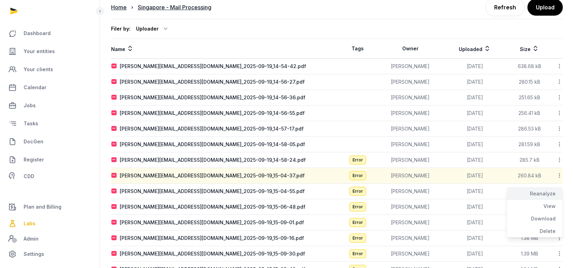
click at [547, 192] on div "Reanalyze" at bounding box center [534, 193] width 55 height 12
click at [558, 190] on icon at bounding box center [559, 190] width 6 height 7
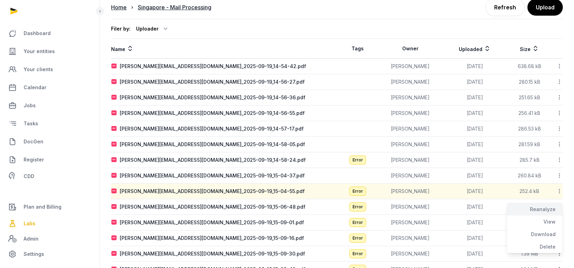
click at [544, 213] on div "Reanalyze" at bounding box center [534, 209] width 55 height 12
click at [558, 207] on icon at bounding box center [559, 206] width 6 height 7
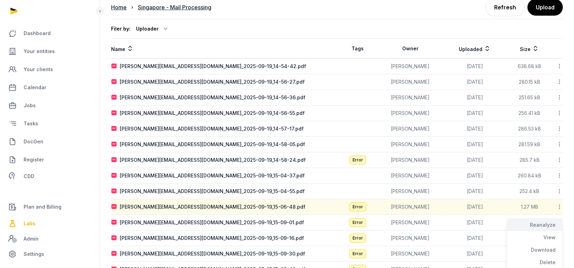
click at [542, 226] on div "Reanalyze" at bounding box center [534, 225] width 55 height 12
click at [558, 221] on icon at bounding box center [559, 222] width 6 height 7
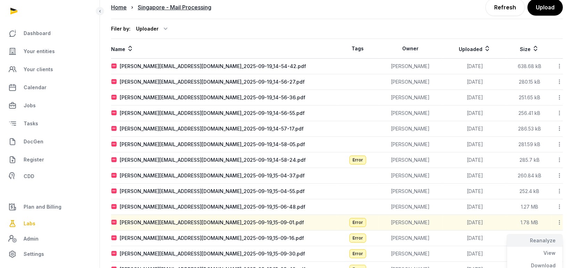
click at [552, 239] on div "Reanalyze" at bounding box center [534, 240] width 55 height 12
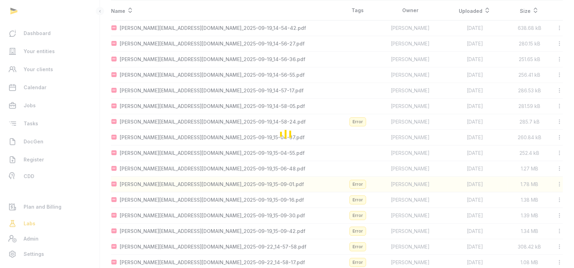
scroll to position [92, 0]
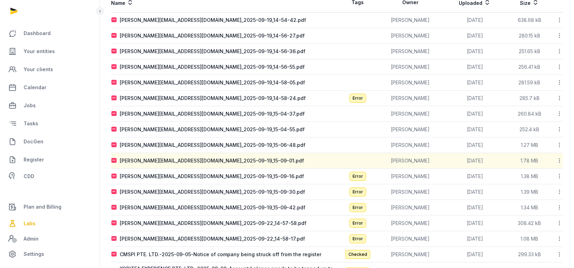
click at [559, 190] on icon at bounding box center [559, 191] width 6 height 7
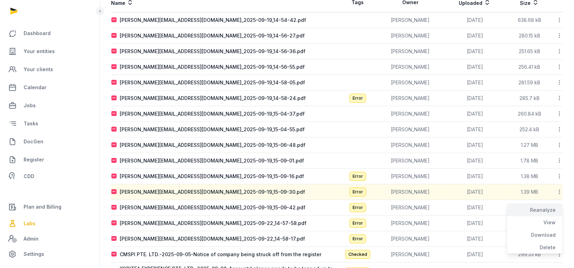
click at [552, 207] on div "Reanalyze" at bounding box center [534, 210] width 55 height 12
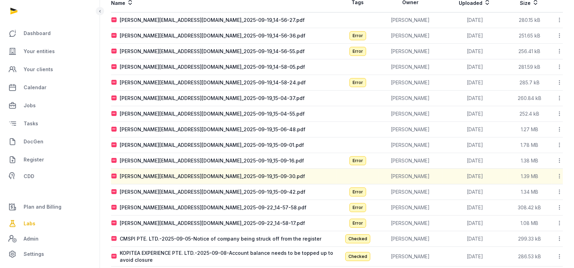
click at [559, 191] on icon at bounding box center [559, 191] width 6 height 7
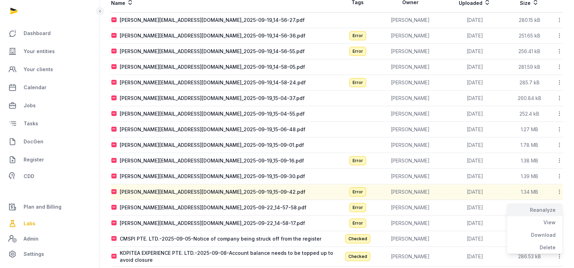
click at [557, 208] on div "Reanalyze" at bounding box center [534, 210] width 55 height 12
